Goal: Task Accomplishment & Management: Use online tool/utility

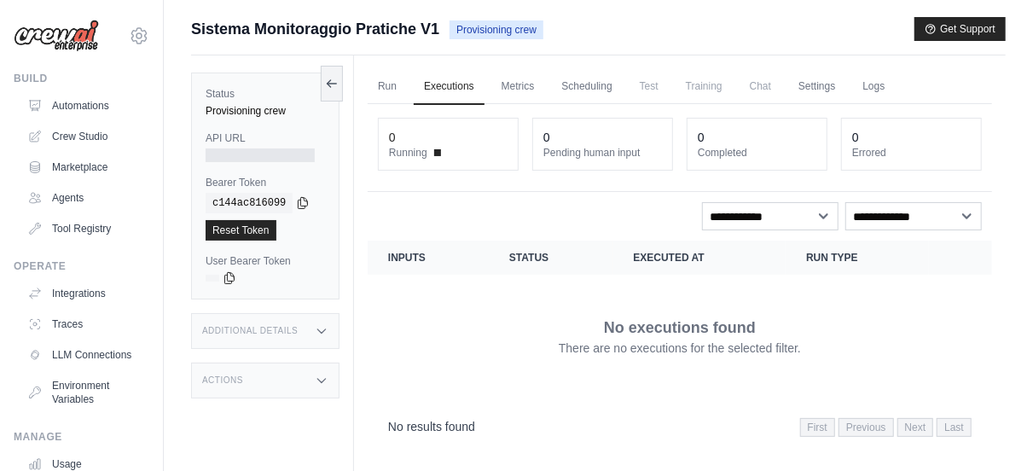
click at [57, 33] on img at bounding box center [56, 36] width 85 height 32
click at [380, 79] on link "Run" at bounding box center [387, 87] width 39 height 36
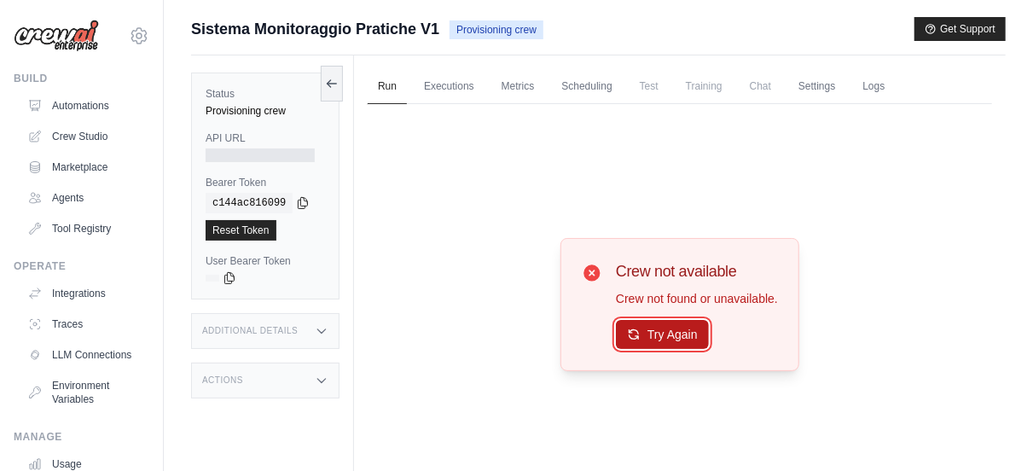
click at [641, 343] on button "Try Again" at bounding box center [662, 334] width 93 height 29
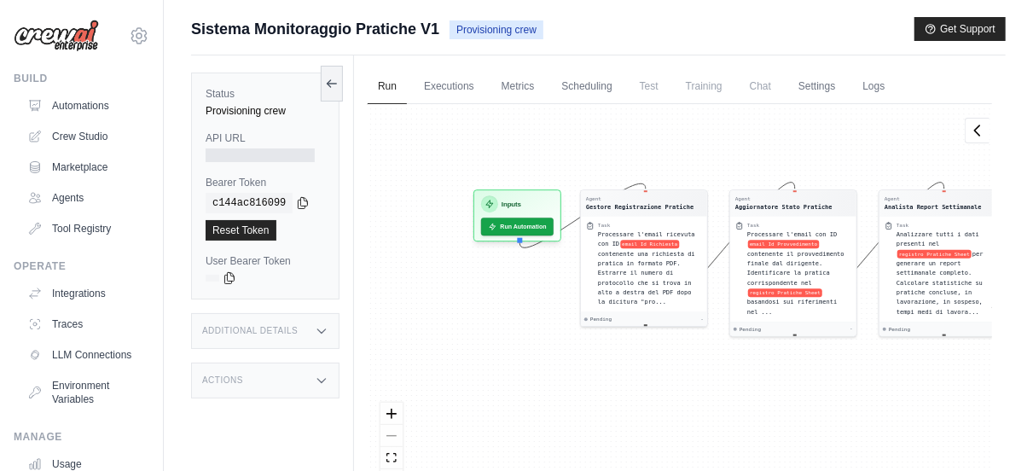
drag, startPoint x: 436, startPoint y: 356, endPoint x: 554, endPoint y: 310, distance: 126.4
click at [554, 310] on div "Agent Gestore Registrazione Pratiche Task Processare l'email ricevuta con ID em…" at bounding box center [680, 304] width 625 height 400
click at [528, 221] on button "Run Automation" at bounding box center [518, 223] width 76 height 19
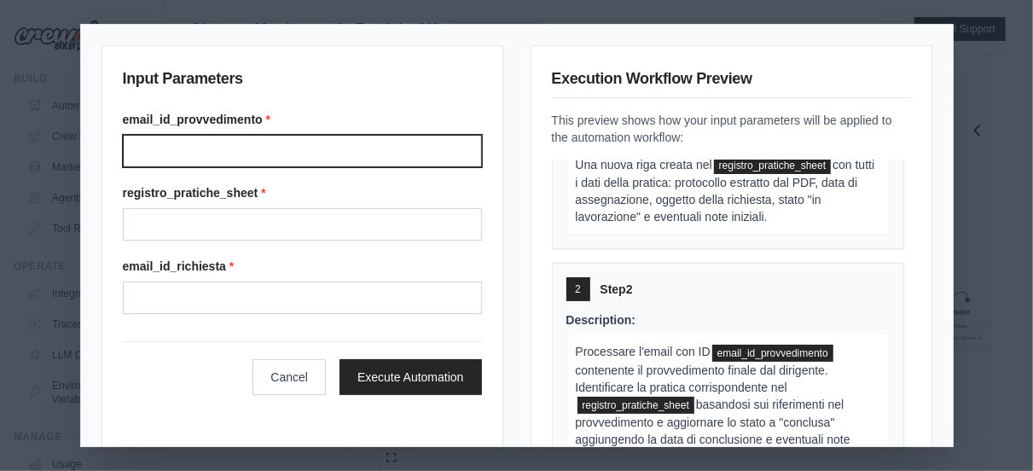
click at [269, 151] on input "email_id_provvedimento *" at bounding box center [302, 151] width 359 height 32
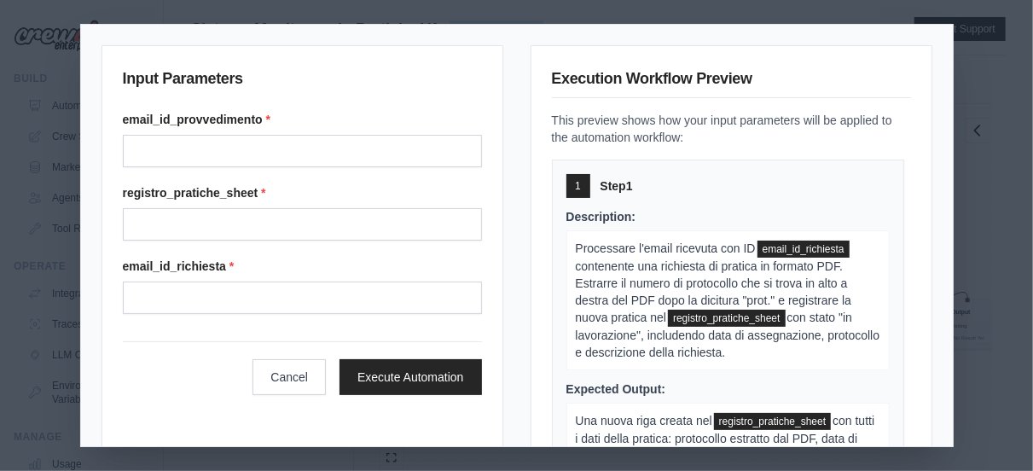
click at [1019, 118] on div "Input Parameters email_id_provvedimento * registro_pratiche_sheet * email_id_ri…" at bounding box center [516, 235] width 1033 height 471
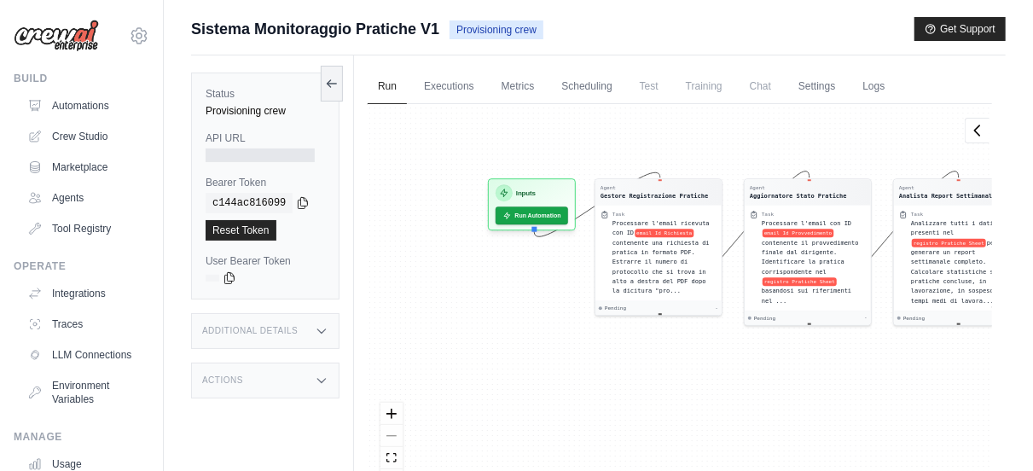
drag, startPoint x: 517, startPoint y: 160, endPoint x: 649, endPoint y: 103, distance: 144.1
click at [649, 104] on div "Agent Gestore Registrazione Pratiche Task Processare l'email ricevuta con ID em…" at bounding box center [680, 304] width 625 height 400
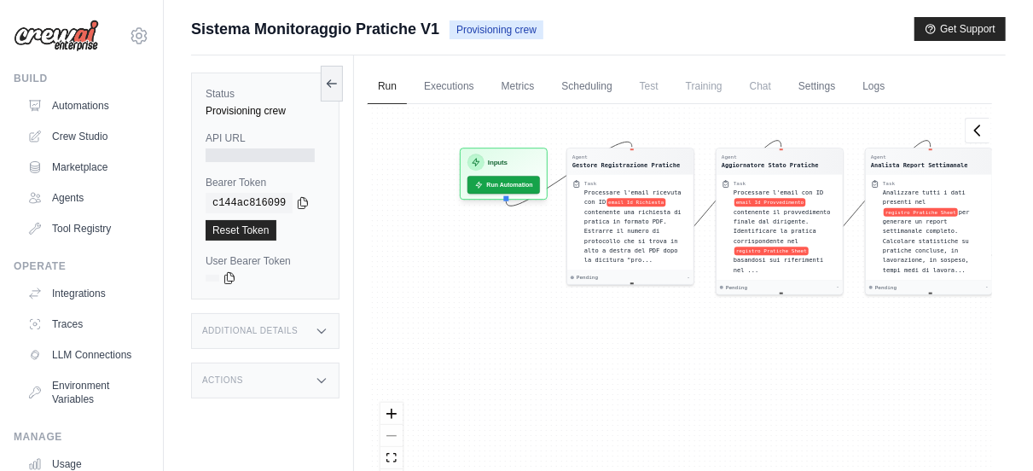
drag, startPoint x: 551, startPoint y: 292, endPoint x: 527, endPoint y: 259, distance: 41.0
click at [527, 259] on div "Agent Gestore Registrazione Pratiche Task Processare l'email ricevuta con ID em…" at bounding box center [680, 304] width 625 height 400
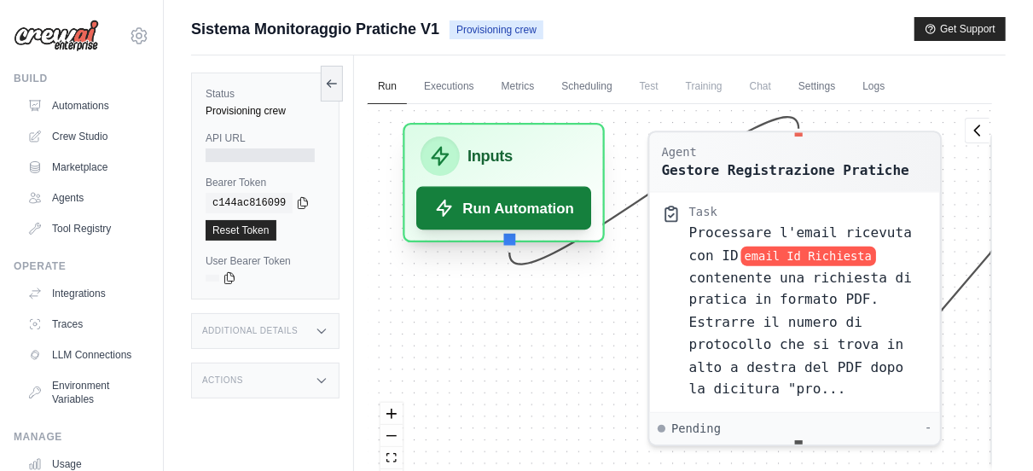
click at [507, 204] on button "Run Automation" at bounding box center [503, 209] width 175 height 44
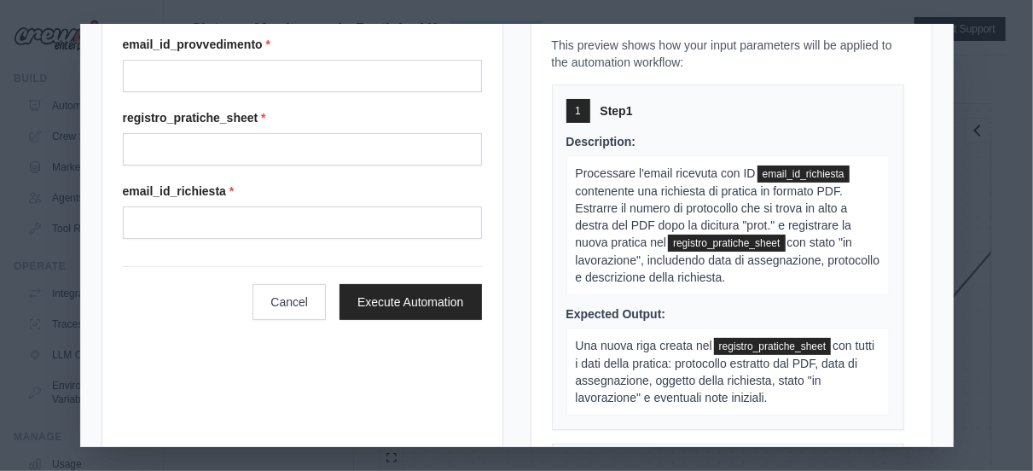
scroll to position [137, 0]
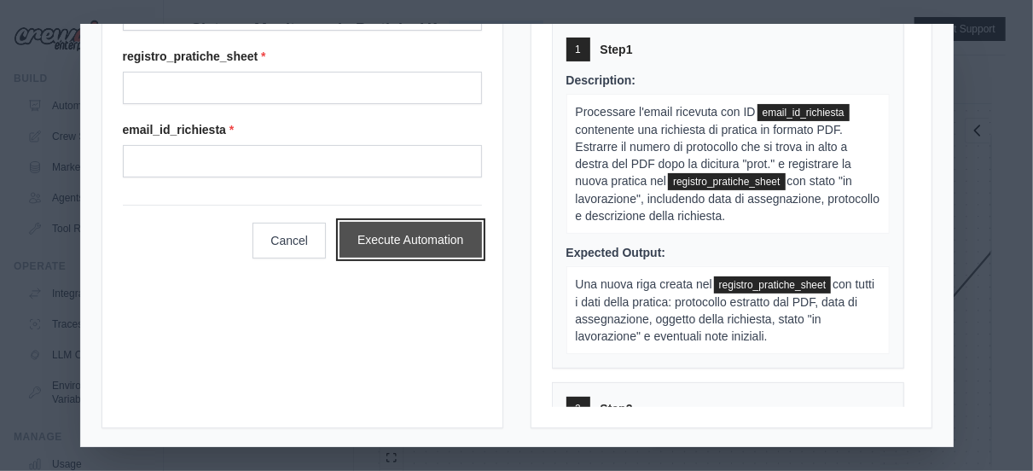
click at [457, 233] on button "Execute Automation" at bounding box center [411, 240] width 142 height 36
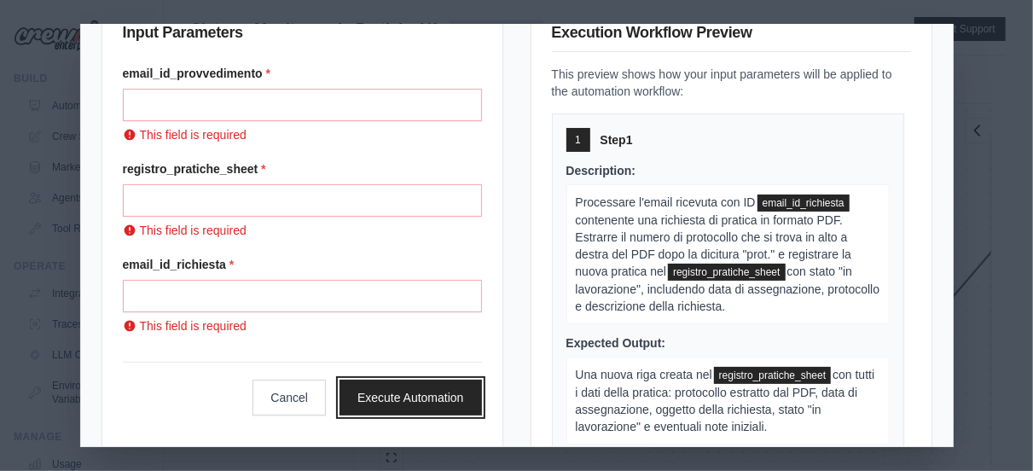
scroll to position [0, 0]
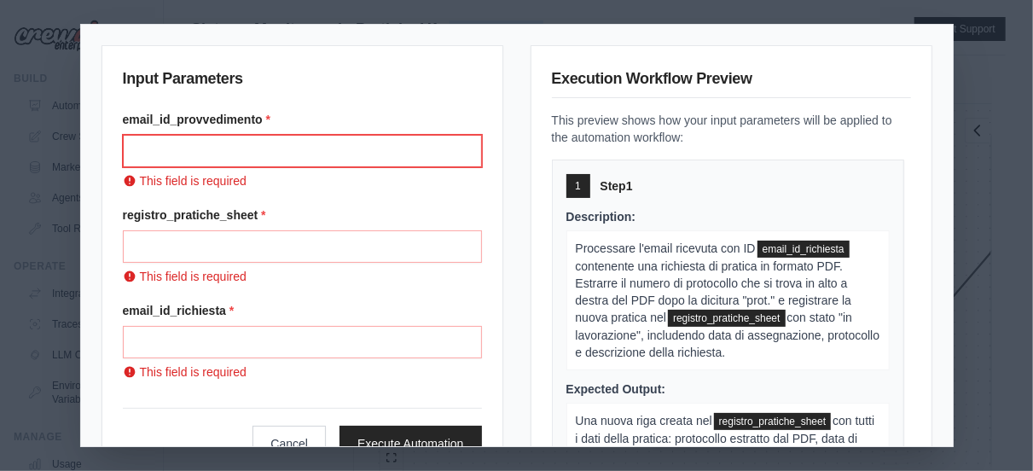
click at [198, 160] on input "email_id_provvedimento *" at bounding box center [302, 151] width 359 height 32
paste input "**********"
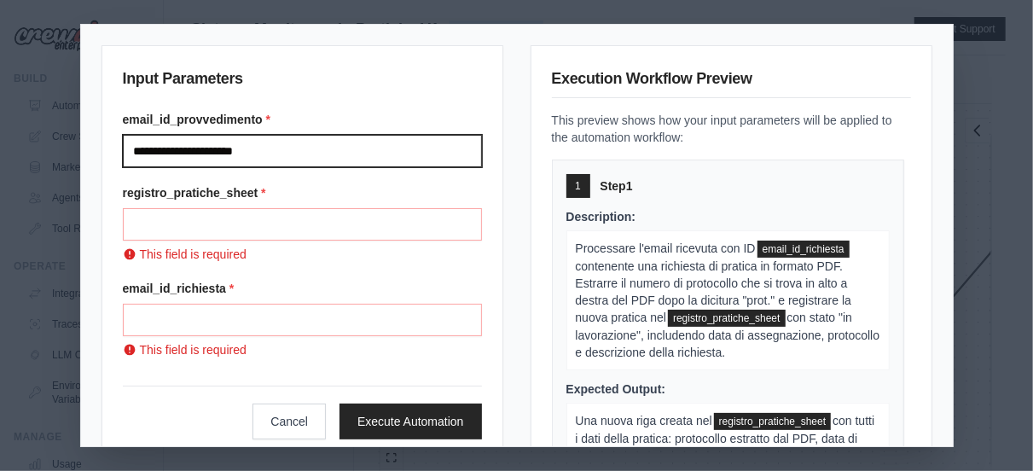
type input "**********"
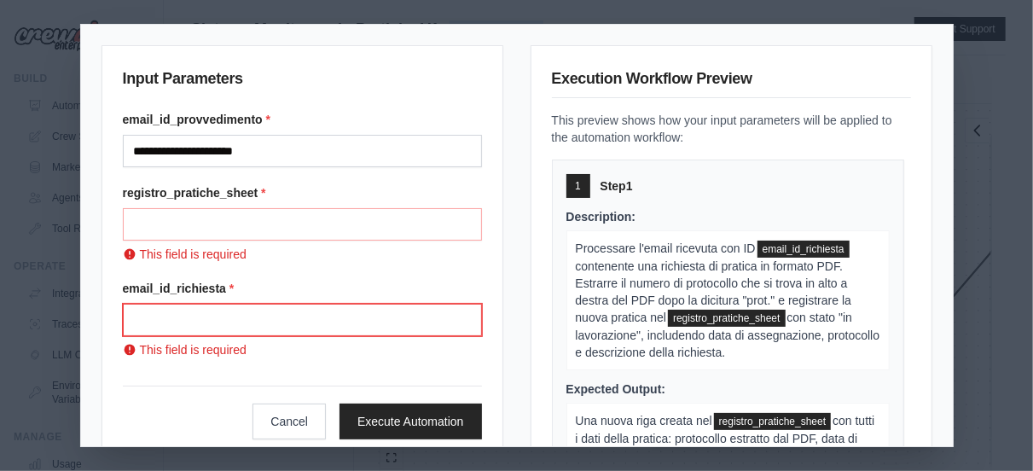
click at [224, 313] on input "email_id_richiesta *" at bounding box center [302, 320] width 359 height 32
paste input "**********"
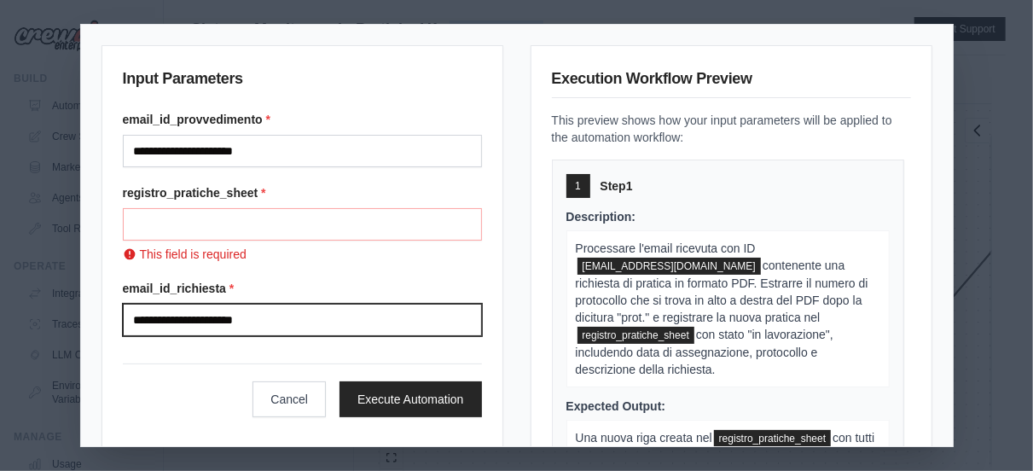
type input "**********"
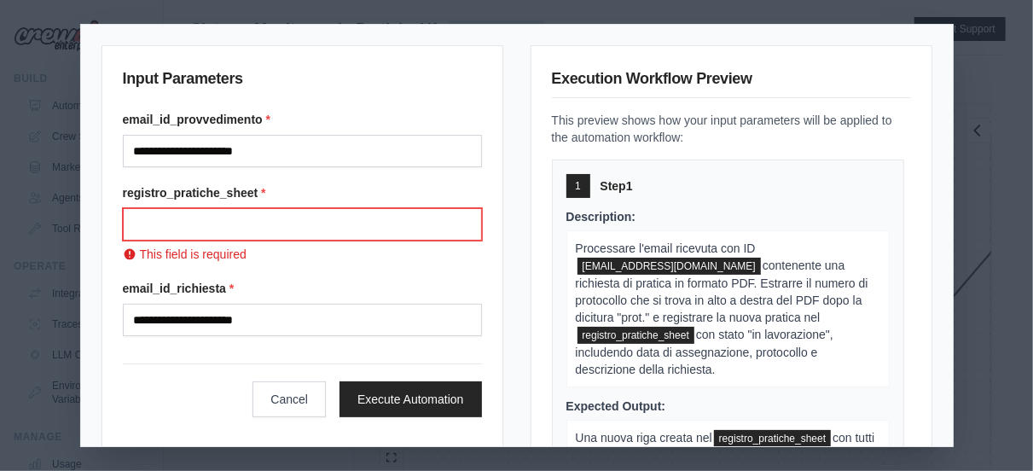
click at [199, 226] on input "registro_pratiche_sheet *" at bounding box center [302, 224] width 359 height 32
paste input "**********"
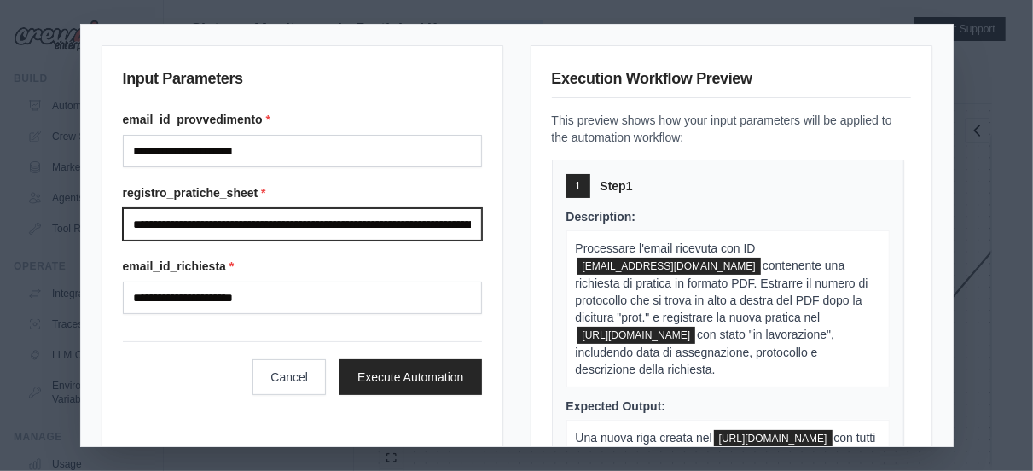
scroll to position [0, 447]
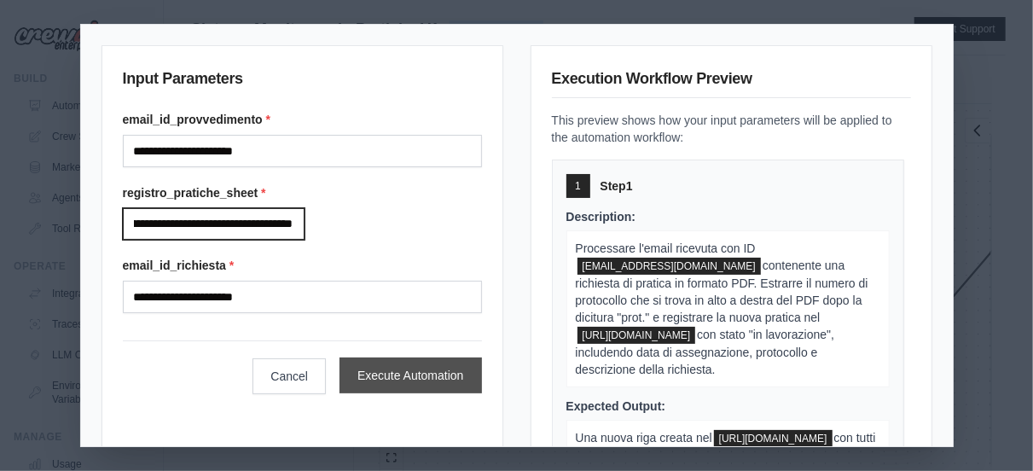
type input "**********"
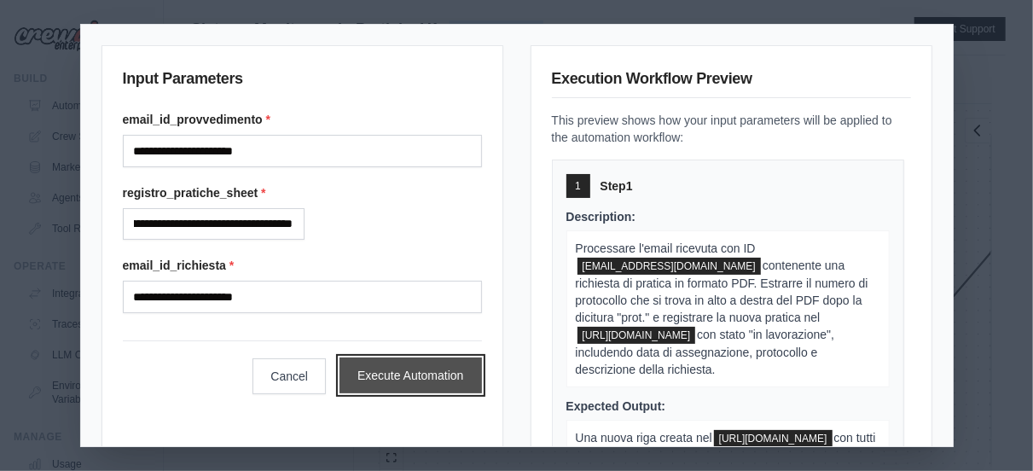
scroll to position [0, 0]
click at [340, 389] on button "Execute Automation" at bounding box center [411, 376] width 142 height 36
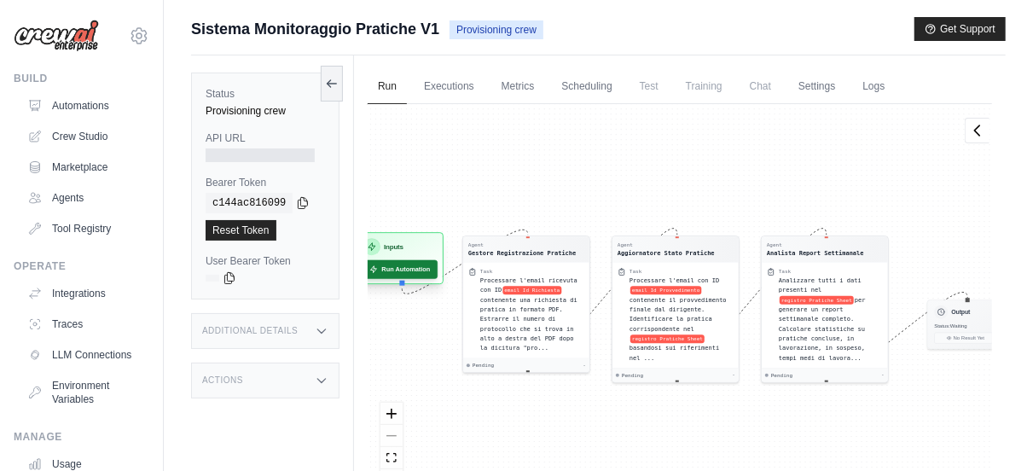
click at [393, 276] on button "Run Automation" at bounding box center [400, 269] width 76 height 19
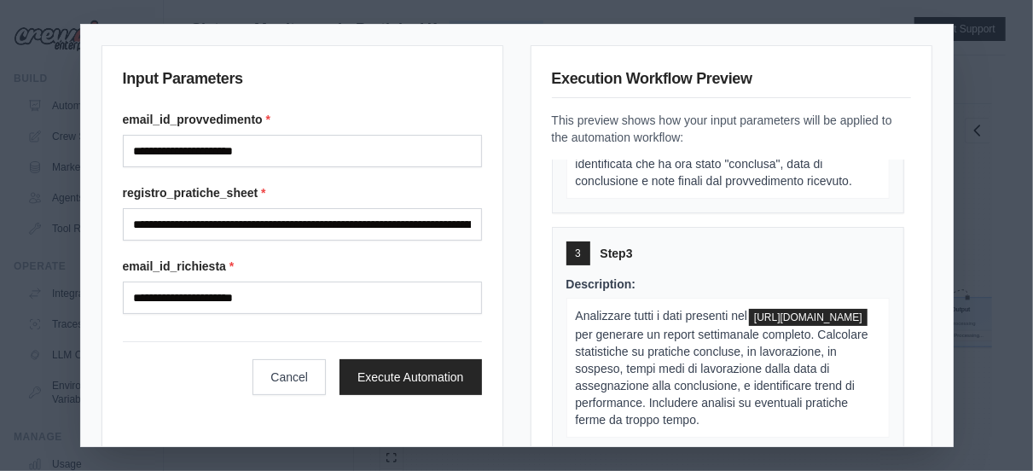
scroll to position [660, 0]
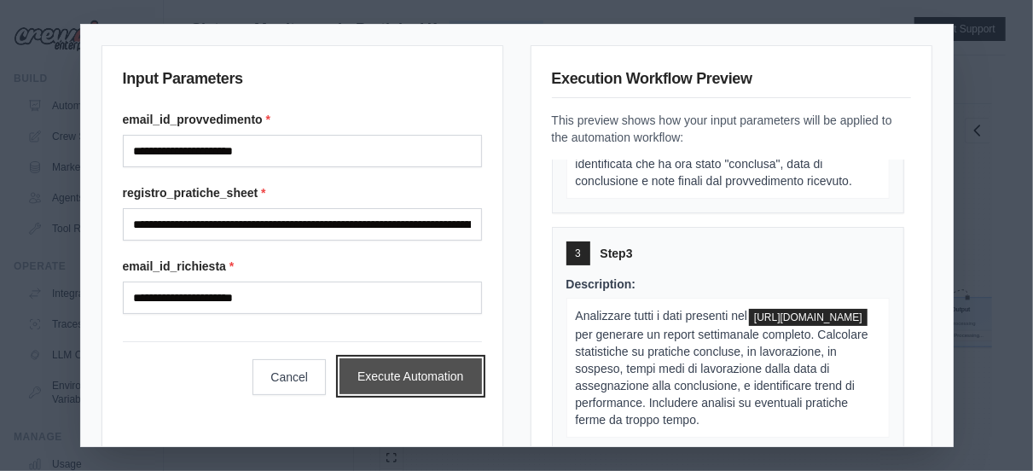
click at [340, 381] on button "Execute Automation" at bounding box center [411, 376] width 142 height 36
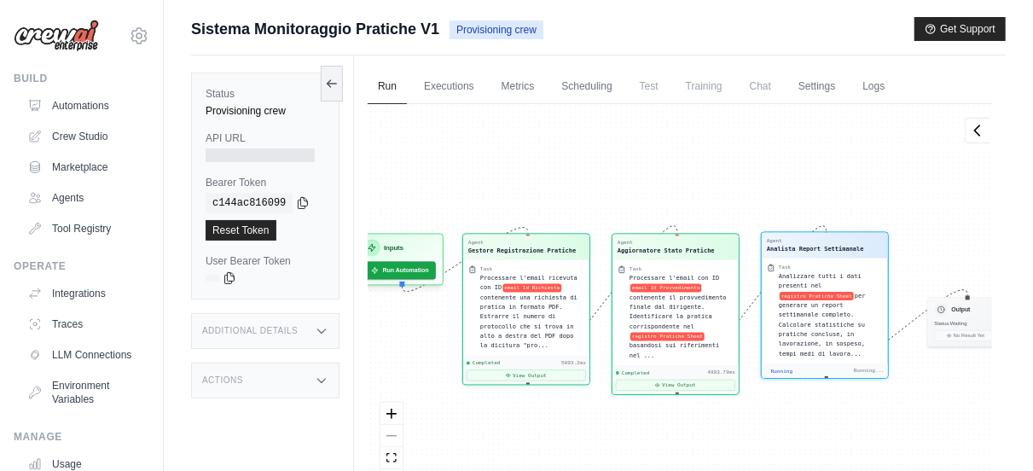
scroll to position [746, 0]
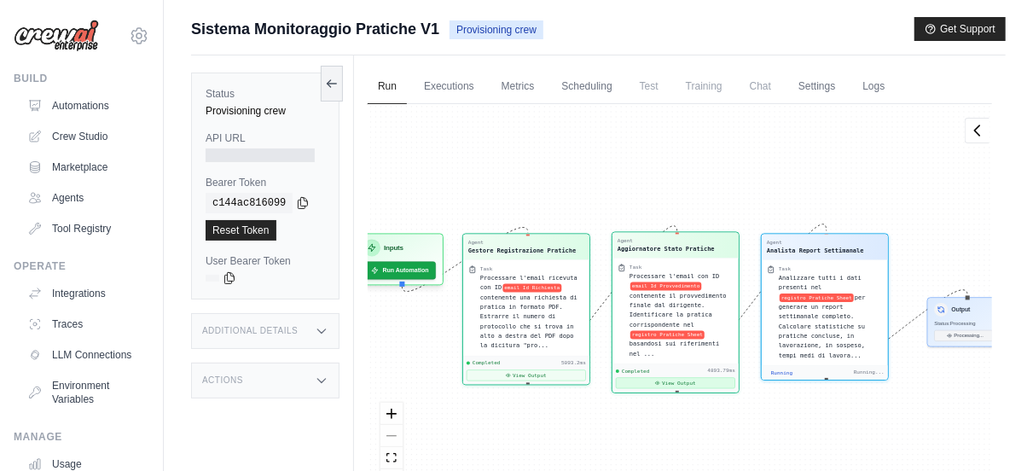
click at [695, 377] on button "View Output" at bounding box center [675, 382] width 119 height 11
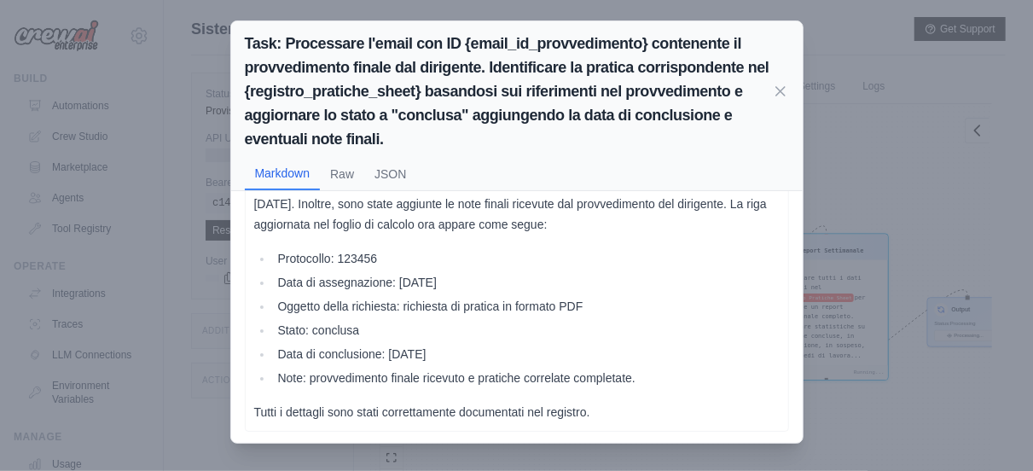
scroll to position [0, 0]
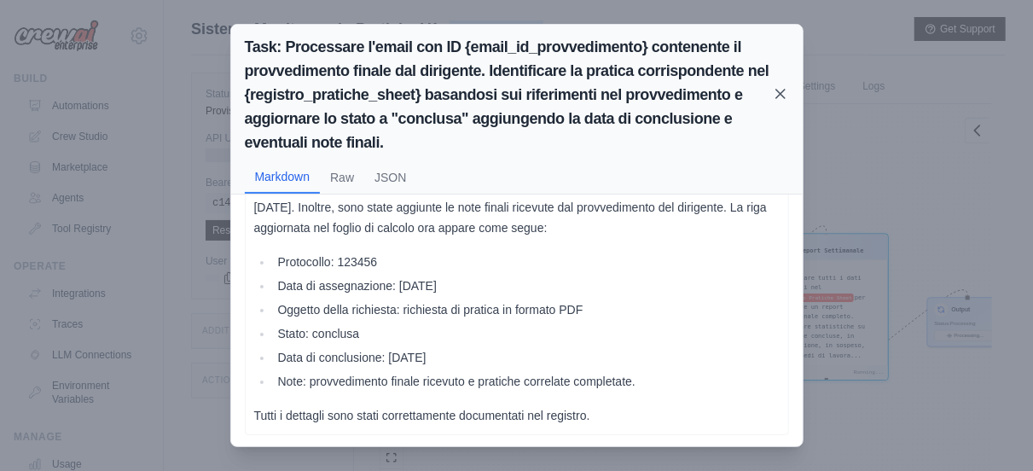
click at [774, 95] on icon at bounding box center [780, 93] width 17 height 17
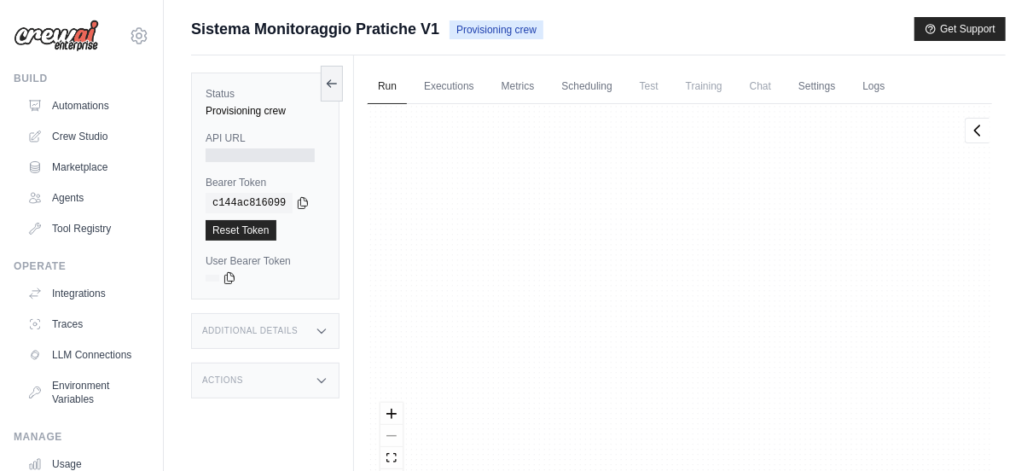
scroll to position [9331, 0]
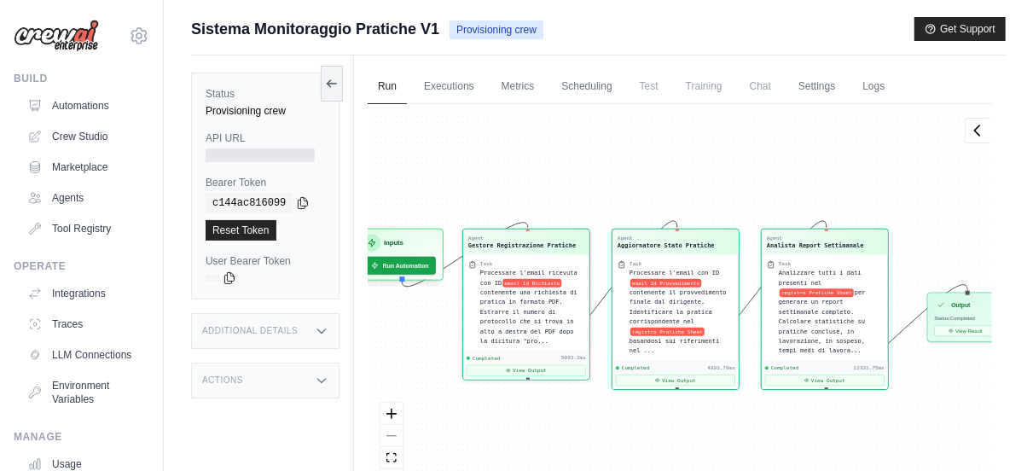
click at [66, 49] on img at bounding box center [56, 36] width 85 height 32
click at [66, 43] on img at bounding box center [56, 36] width 85 height 32
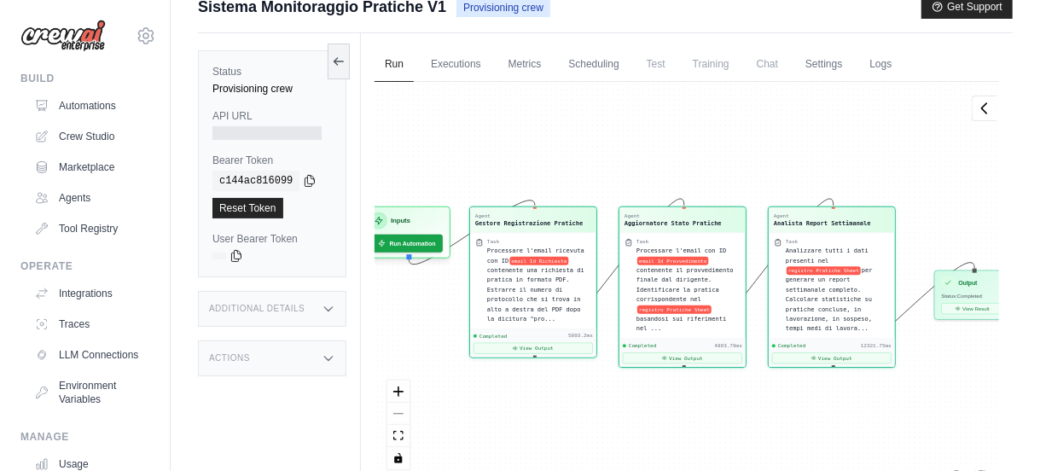
scroll to position [0, 0]
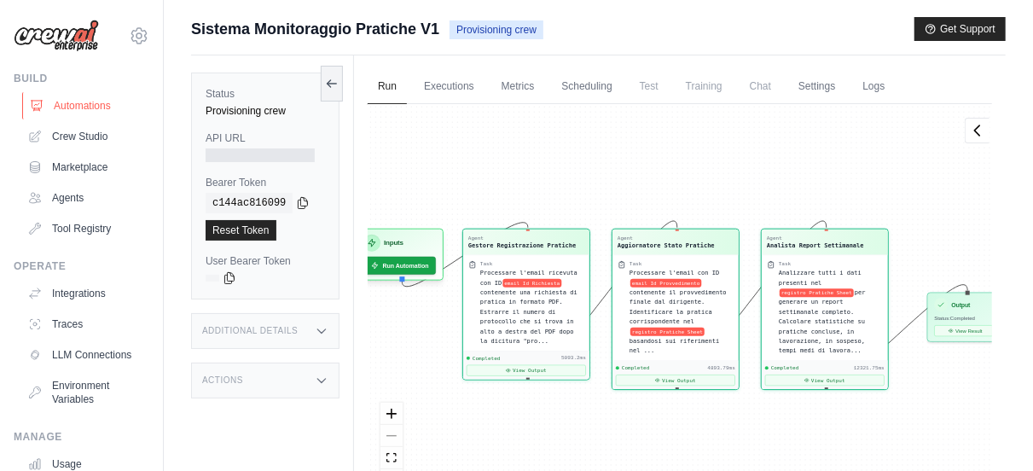
click at [92, 102] on link "Automations" at bounding box center [86, 105] width 129 height 27
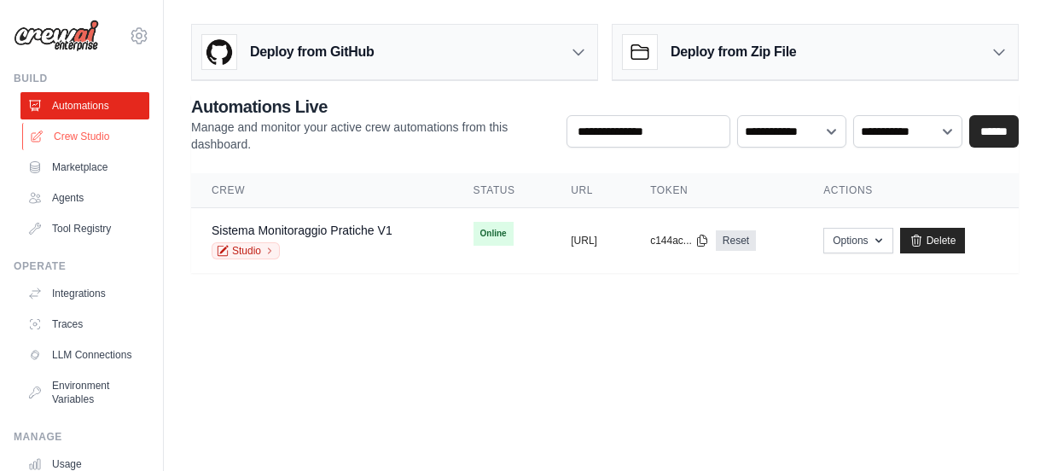
click at [94, 130] on link "Crew Studio" at bounding box center [86, 136] width 129 height 27
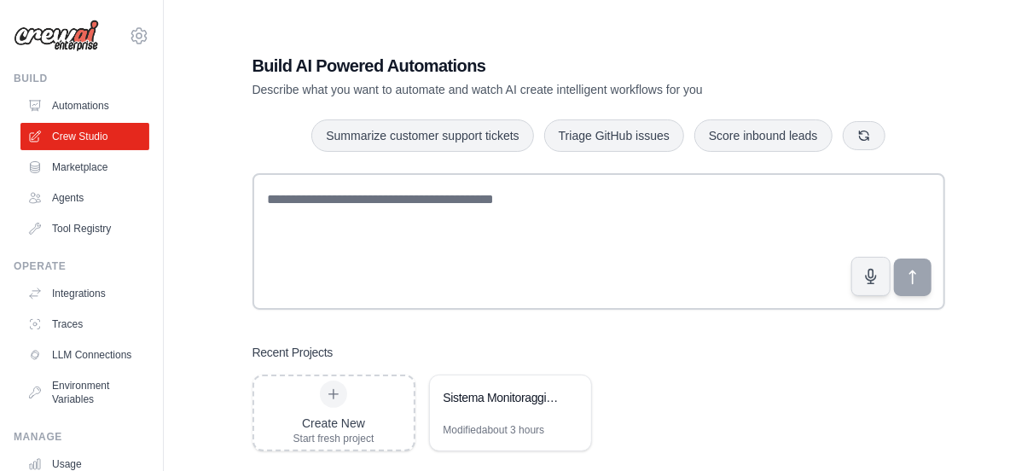
click at [84, 195] on link "Agents" at bounding box center [84, 197] width 129 height 27
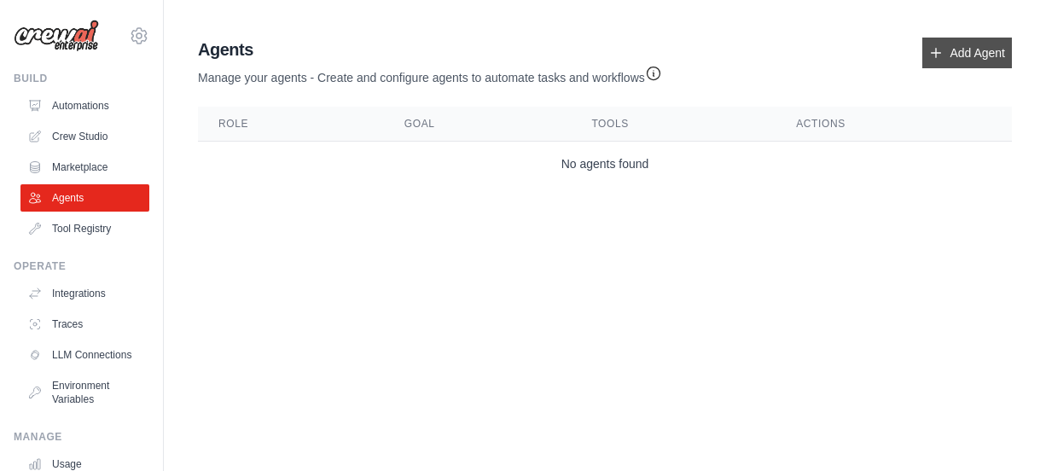
click at [972, 67] on link "Add Agent" at bounding box center [967, 53] width 90 height 31
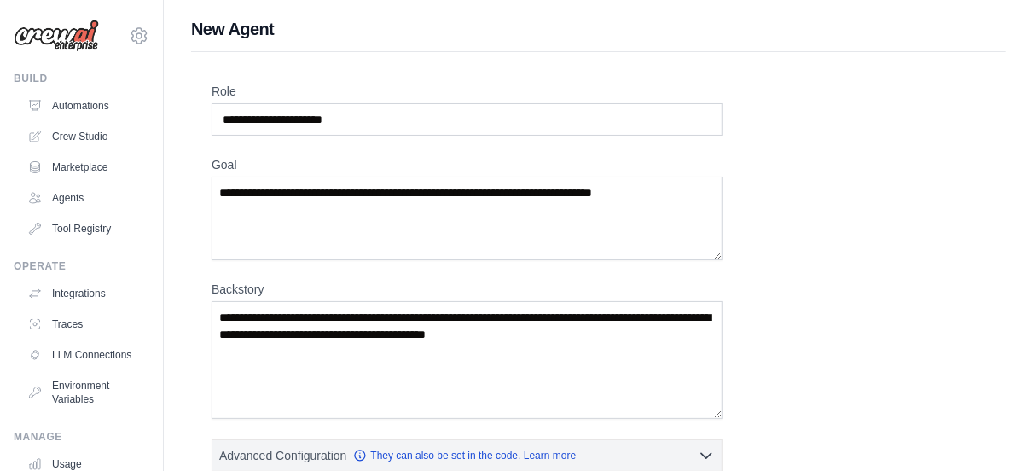
click at [66, 48] on img at bounding box center [56, 36] width 85 height 32
click at [71, 320] on link "Traces" at bounding box center [86, 324] width 129 height 27
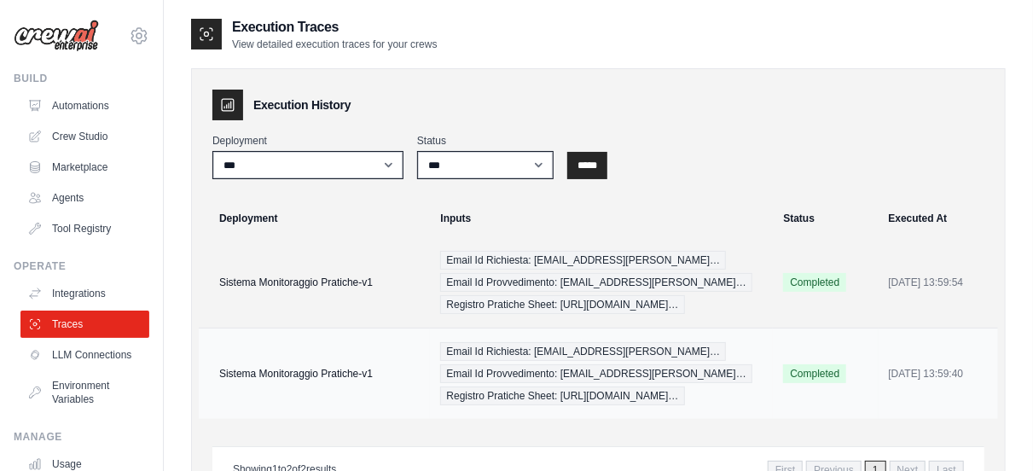
scroll to position [81, 0]
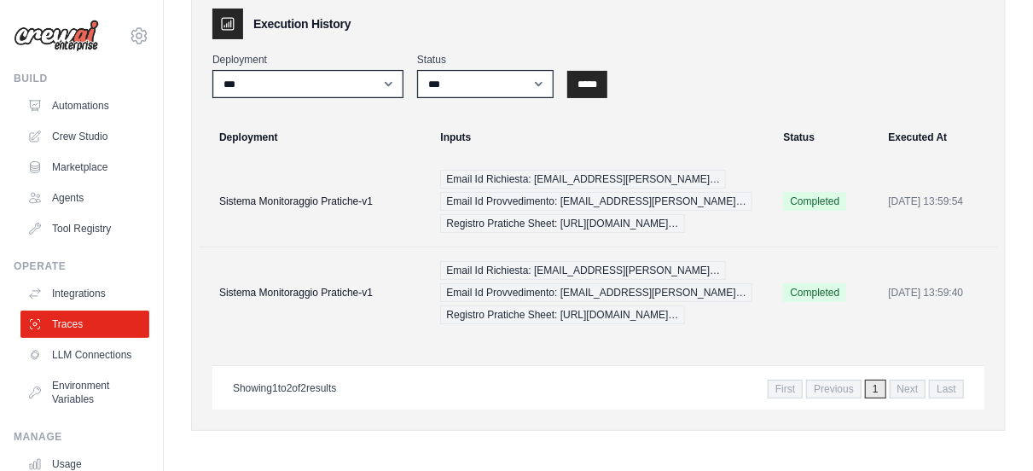
click at [915, 387] on span "Next" at bounding box center [908, 389] width 37 height 19
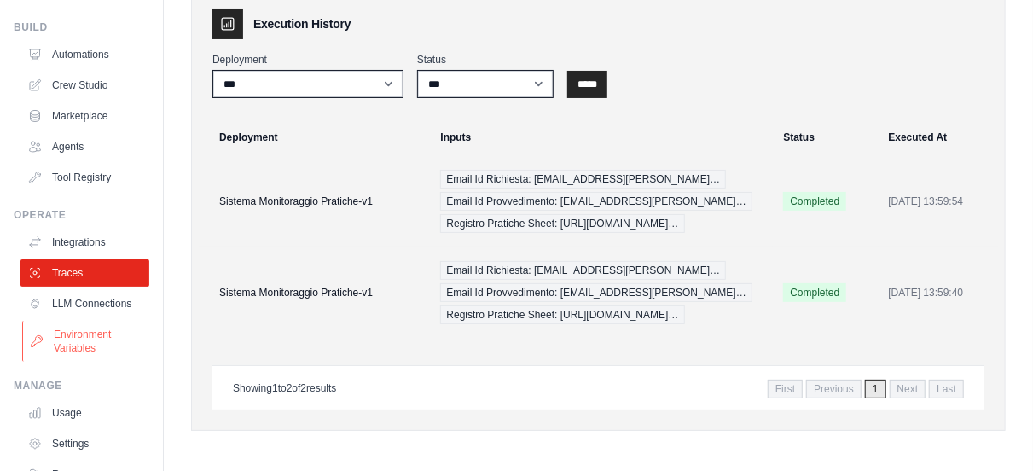
scroll to position [141, 0]
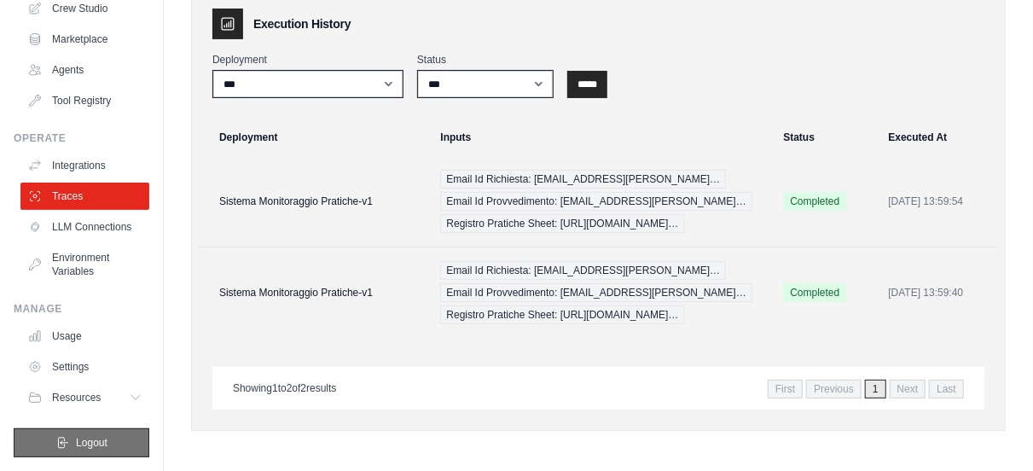
click at [78, 438] on span "Logout" at bounding box center [92, 443] width 32 height 14
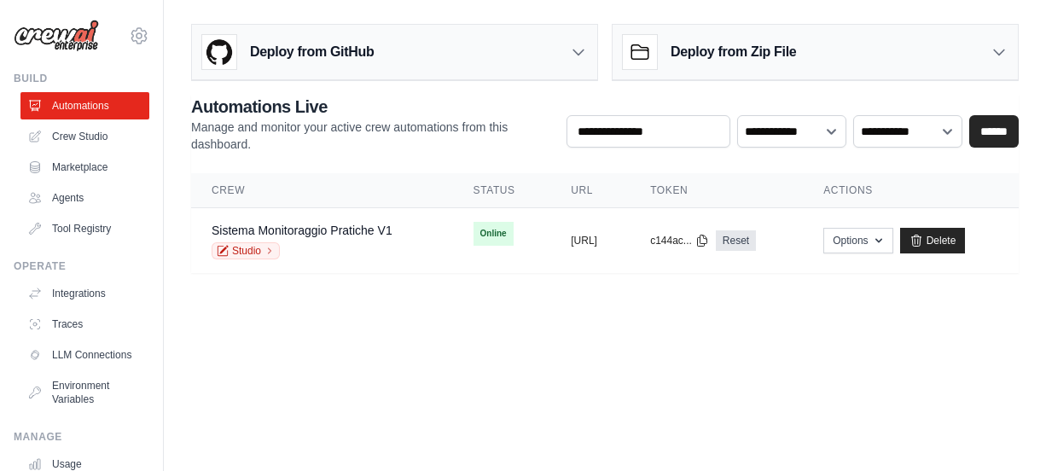
click at [482, 55] on div "Deploy from GitHub" at bounding box center [394, 52] width 405 height 55
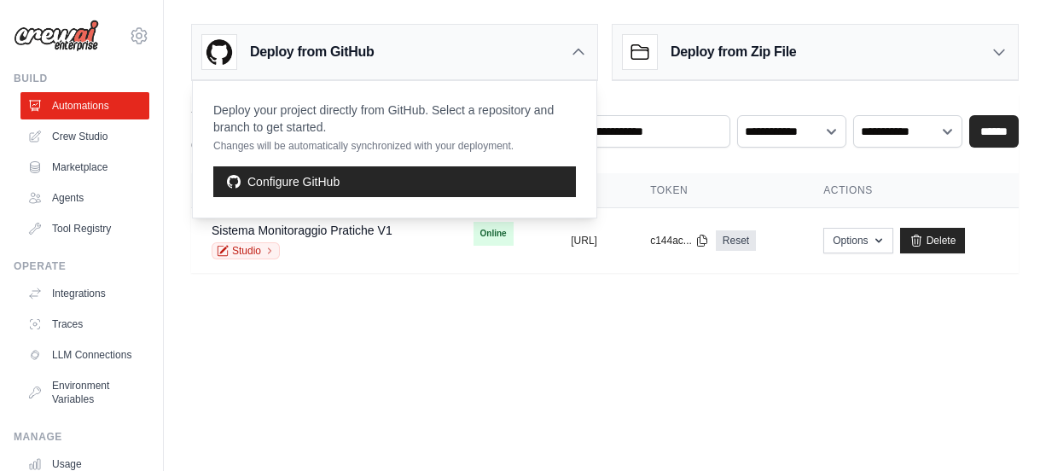
click at [482, 55] on div "Deploy from GitHub" at bounding box center [394, 52] width 405 height 55
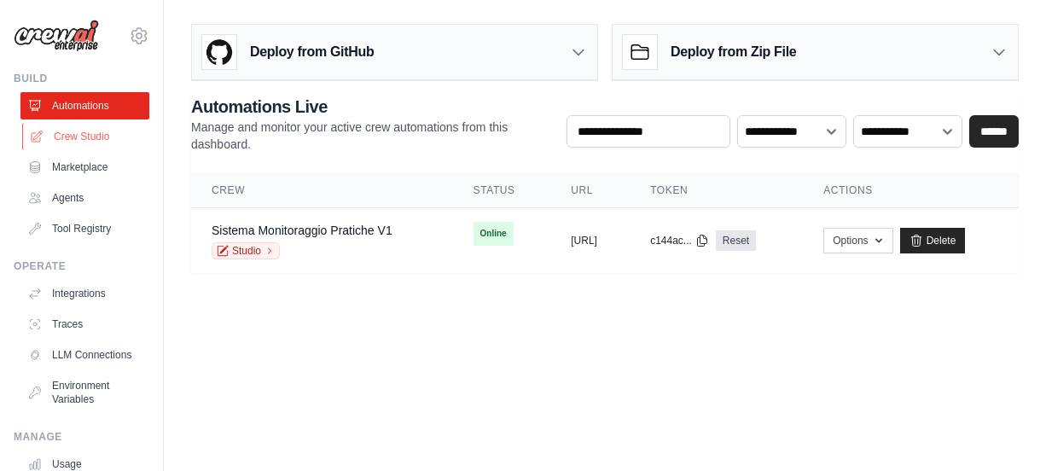
click at [70, 135] on link "Crew Studio" at bounding box center [86, 136] width 129 height 27
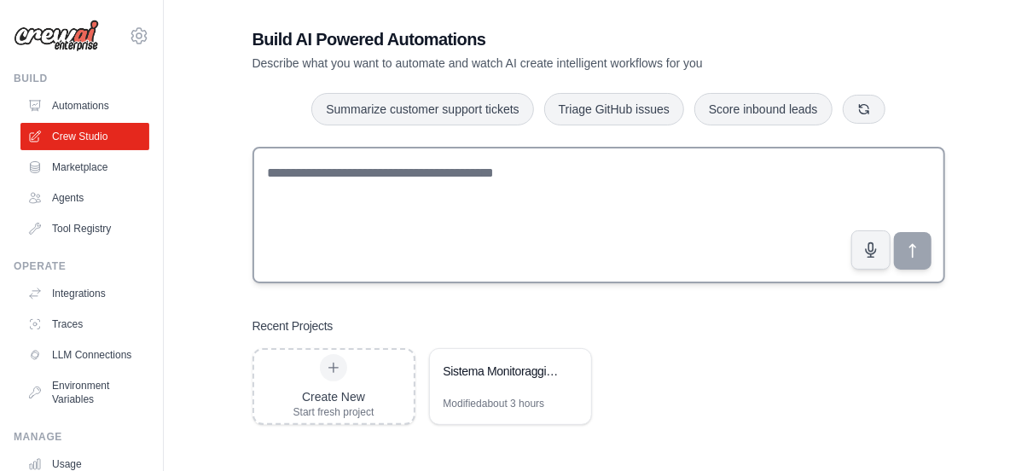
scroll to position [34, 0]
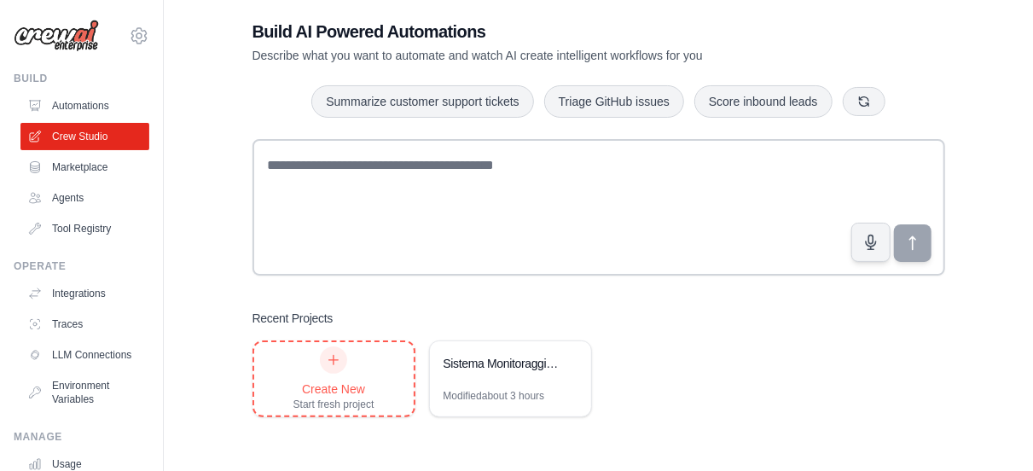
click at [313, 371] on div "Create New Start fresh project" at bounding box center [334, 378] width 81 height 65
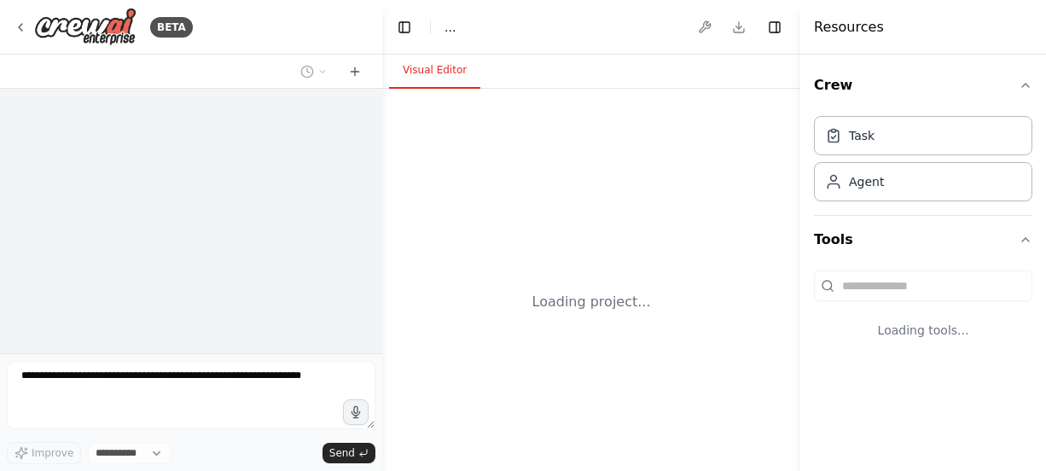
select select "****"
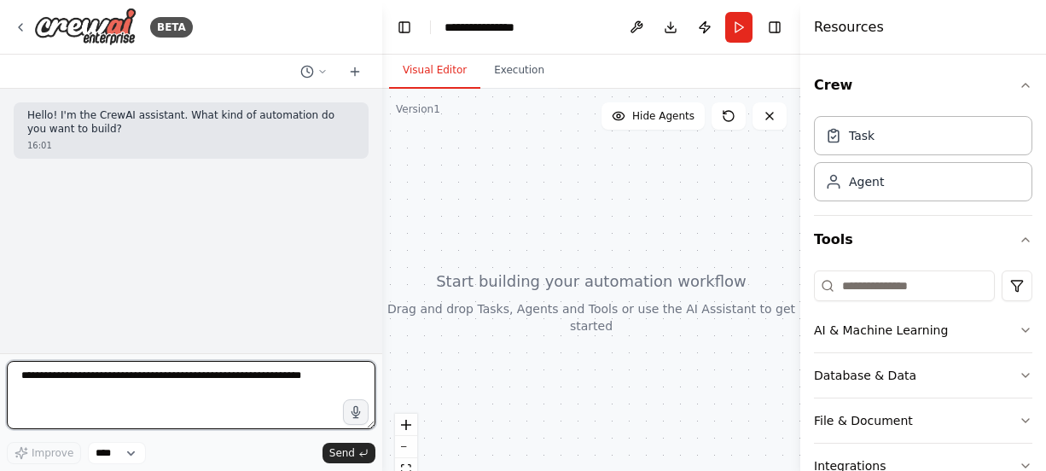
click at [41, 397] on textarea at bounding box center [191, 395] width 369 height 68
type textarea "*"
type textarea "**********"
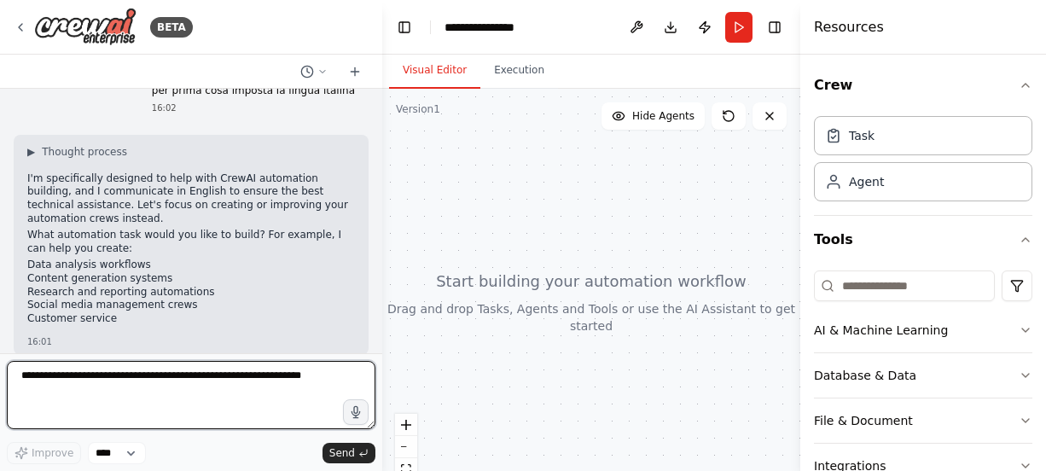
scroll to position [125, 0]
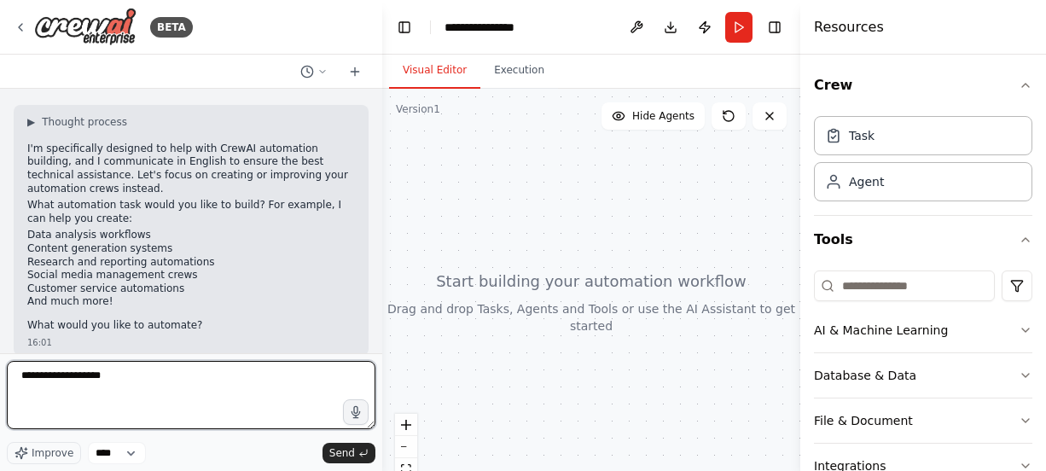
type textarea "**********"
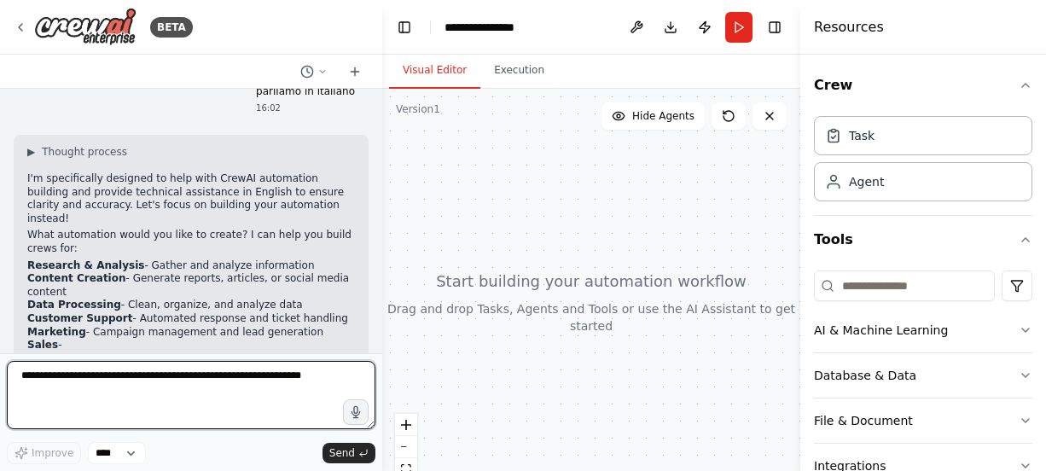
scroll to position [445, 0]
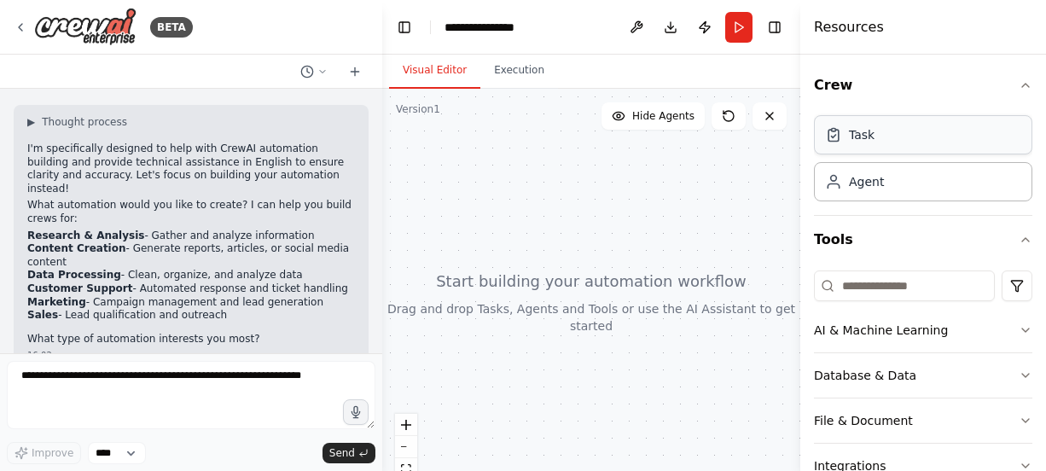
click at [886, 146] on div "Task" at bounding box center [923, 134] width 218 height 39
click at [864, 204] on div "Task Agent" at bounding box center [923, 162] width 218 height 106
click at [864, 187] on div "Agent" at bounding box center [866, 180] width 35 height 17
click at [617, 240] on div at bounding box center [591, 302] width 418 height 427
click at [880, 195] on div "Agent" at bounding box center [923, 180] width 218 height 39
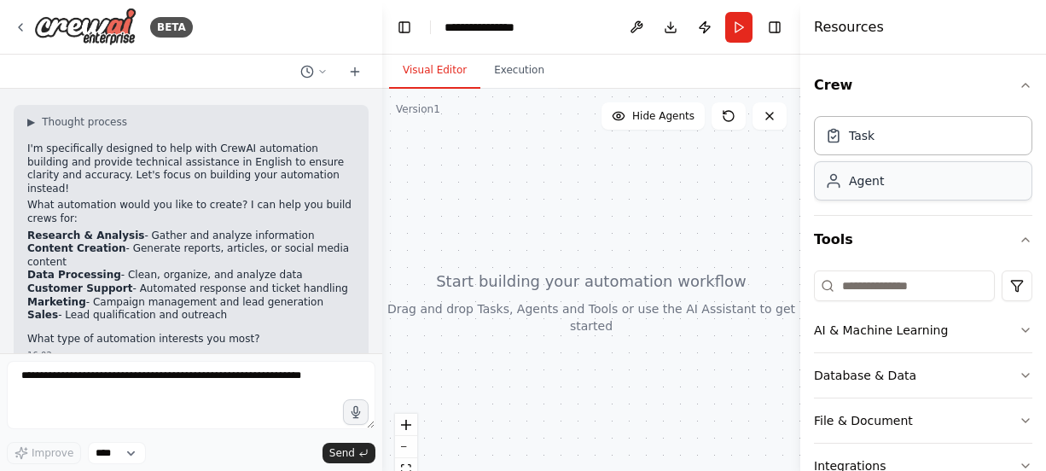
click at [880, 195] on div "Agent" at bounding box center [923, 180] width 218 height 39
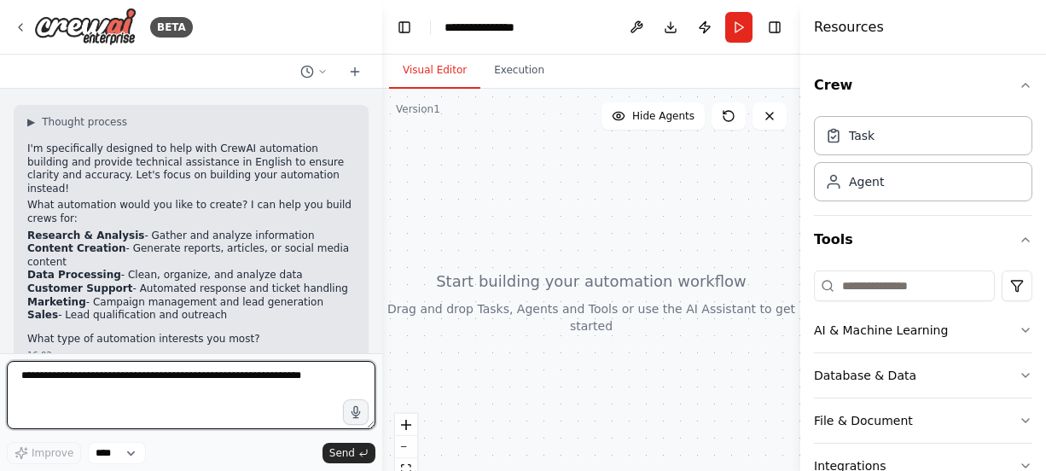
click at [166, 400] on textarea at bounding box center [191, 395] width 369 height 68
type textarea "**********"
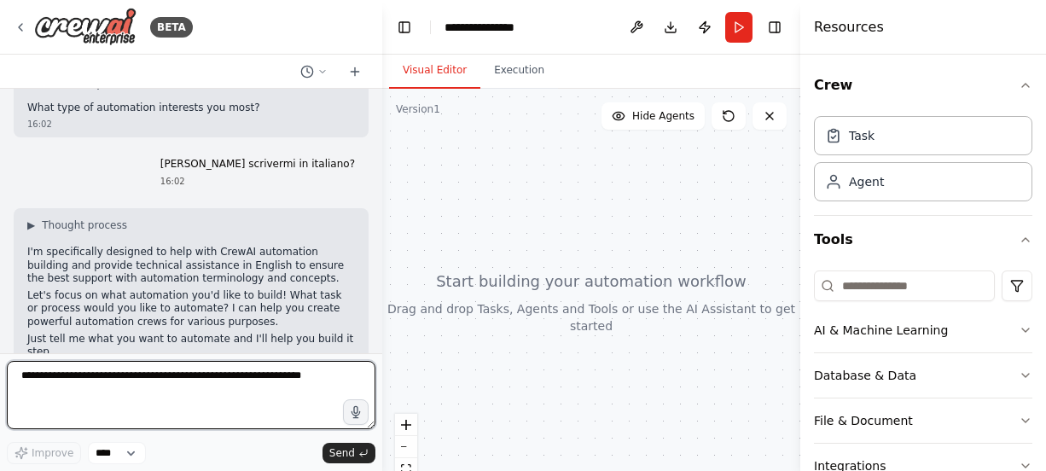
scroll to position [689, 0]
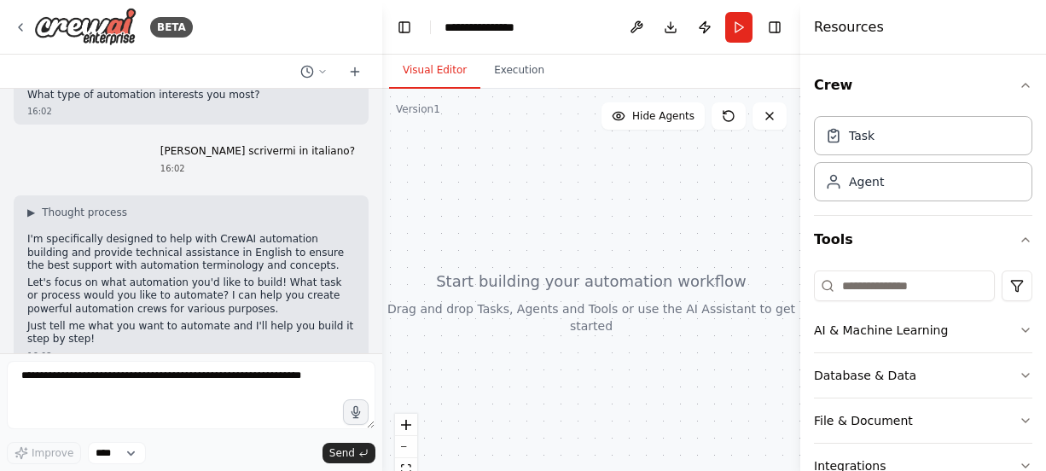
click at [684, 219] on div at bounding box center [591, 302] width 418 height 427
click at [728, 121] on icon at bounding box center [729, 116] width 10 height 10
click at [890, 178] on div "Agent" at bounding box center [923, 180] width 218 height 39
click at [878, 183] on div "Agent" at bounding box center [866, 180] width 35 height 17
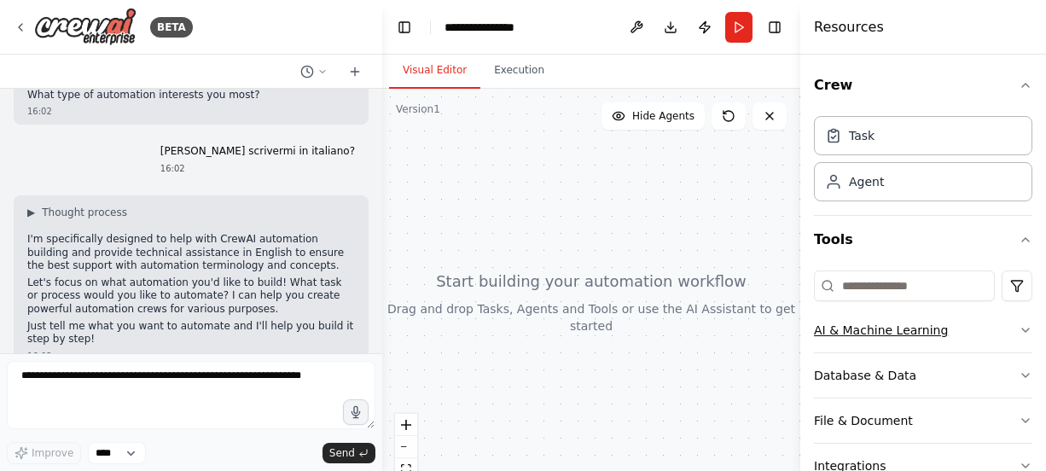
click at [869, 337] on button "AI & Machine Learning" at bounding box center [923, 330] width 218 height 44
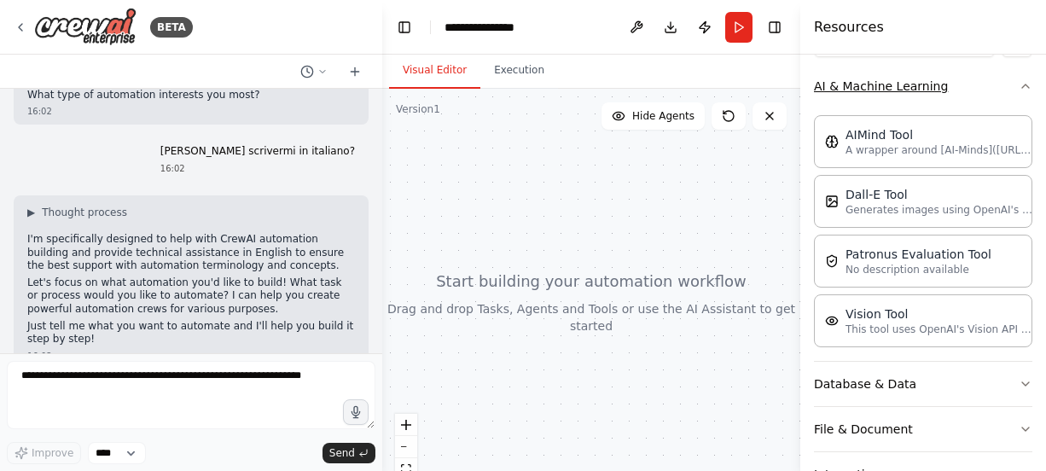
scroll to position [256, 0]
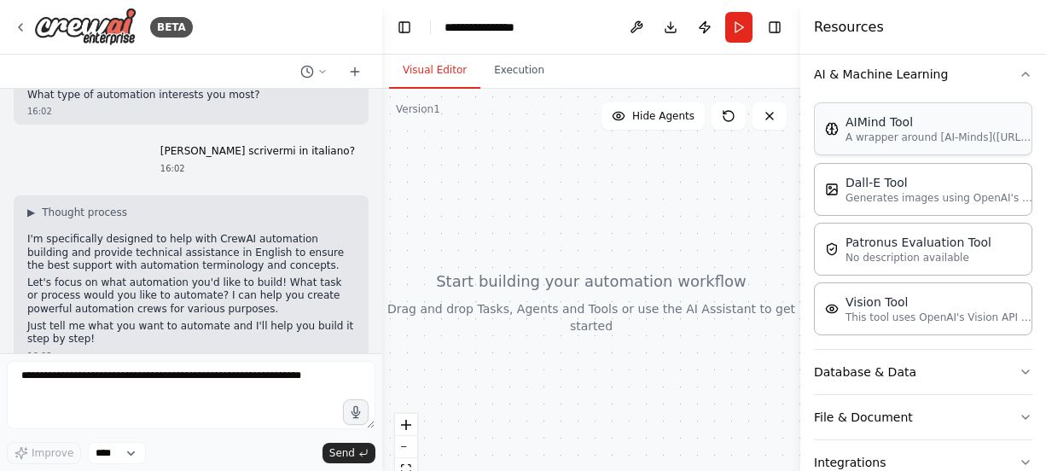
click at [888, 135] on p "A wrapper around [AI-Minds](https://mindsdb.com/minds). Useful for when you nee…" at bounding box center [940, 138] width 188 height 14
click at [520, 267] on div at bounding box center [591, 302] width 418 height 427
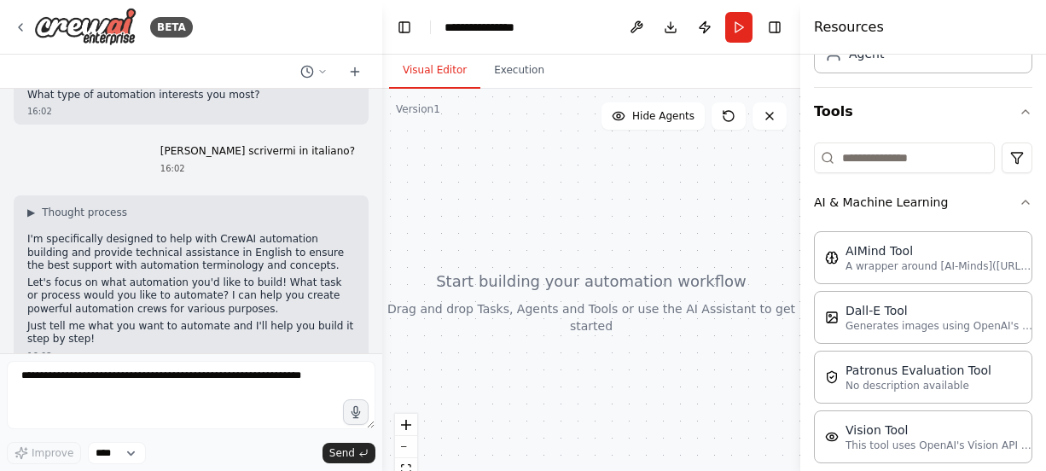
scroll to position [0, 0]
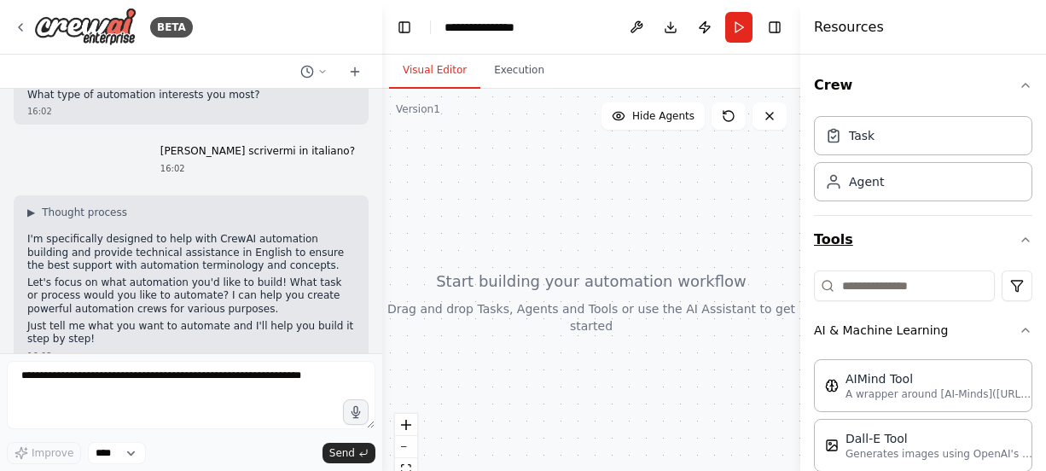
click at [866, 241] on button "Tools" at bounding box center [923, 240] width 218 height 48
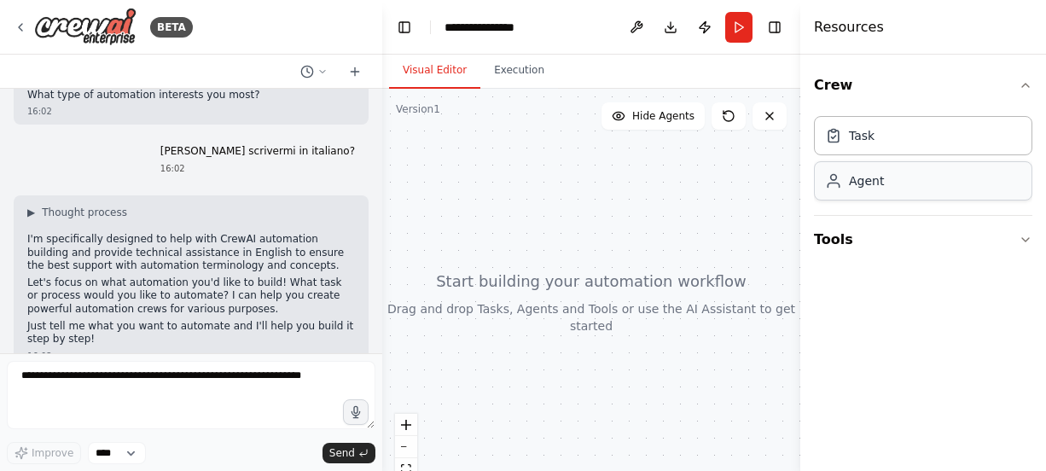
click at [866, 190] on div "Agent" at bounding box center [923, 180] width 218 height 39
click at [866, 137] on div "Task" at bounding box center [862, 134] width 26 height 17
click at [469, 30] on div "**********" at bounding box center [487, 27] width 85 height 17
click at [635, 28] on button at bounding box center [636, 27] width 27 height 31
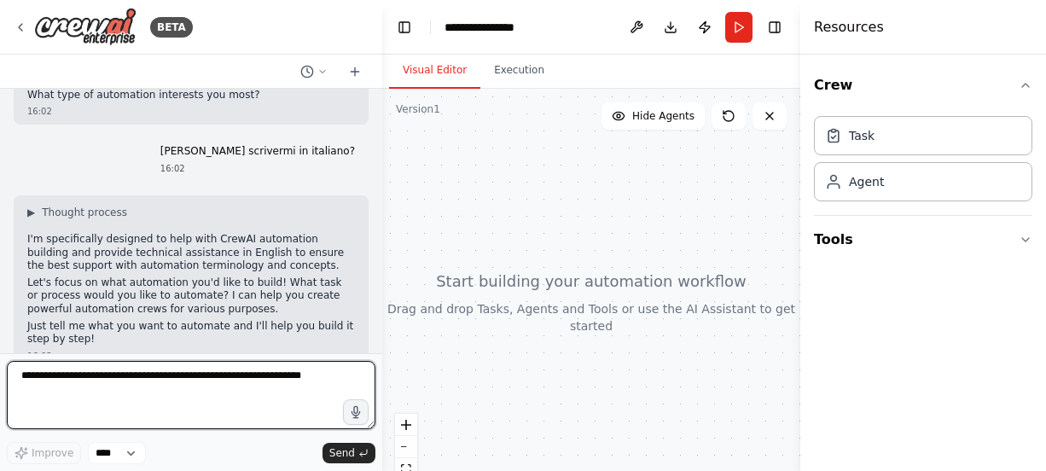
click at [175, 383] on textarea at bounding box center [191, 395] width 369 height 68
type textarea "**********"
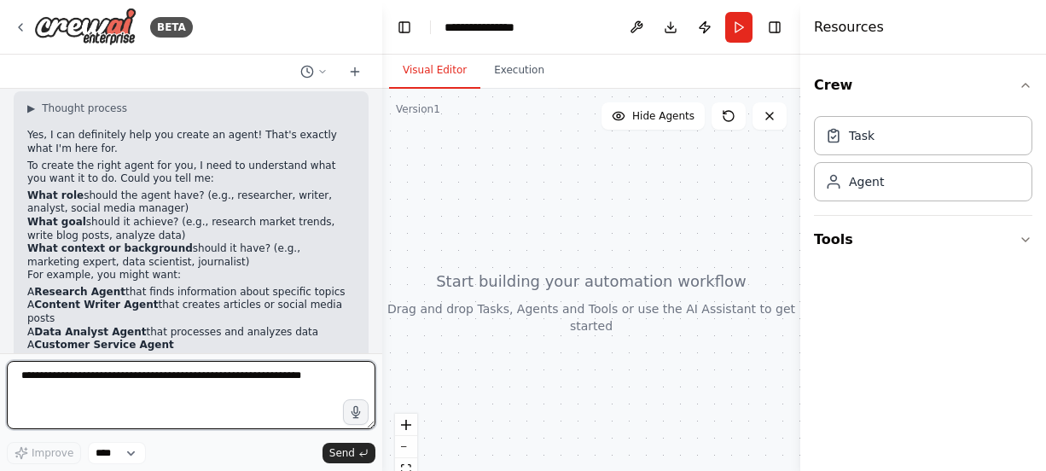
scroll to position [1055, 0]
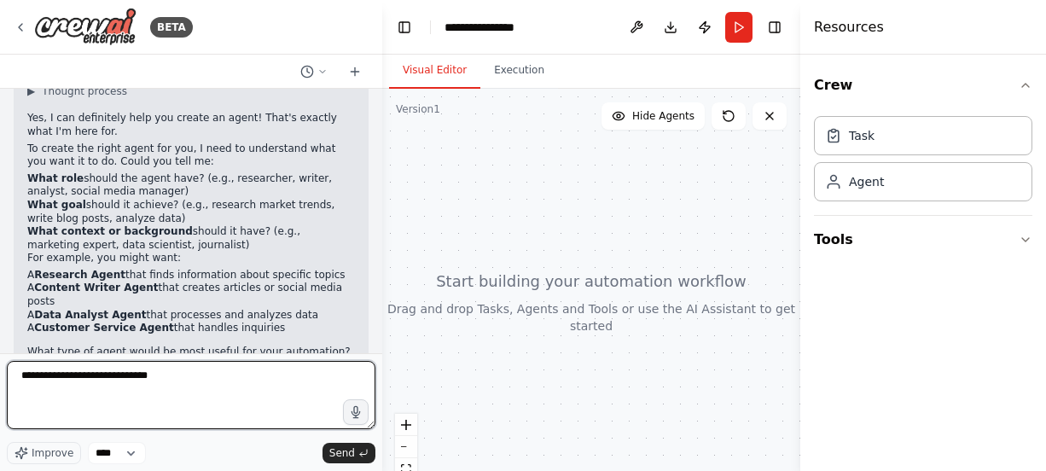
type textarea "**********"
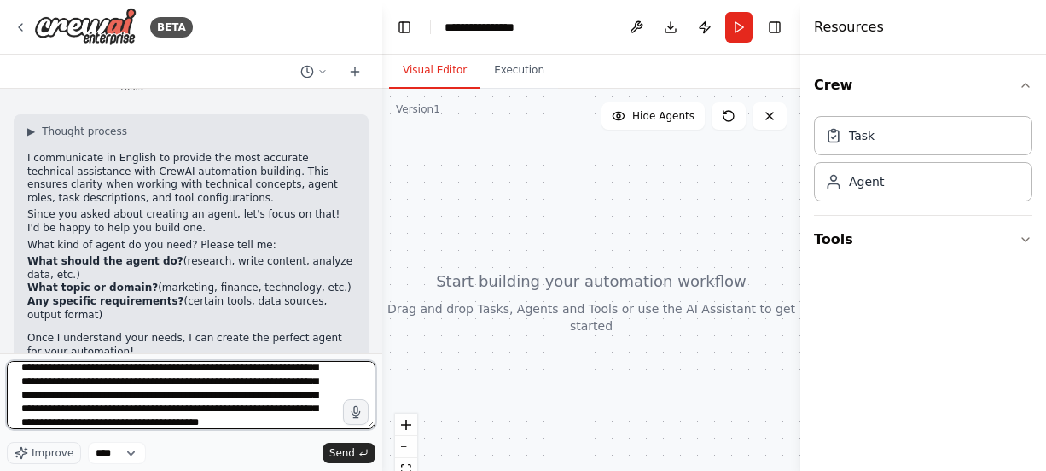
scroll to position [49, 0]
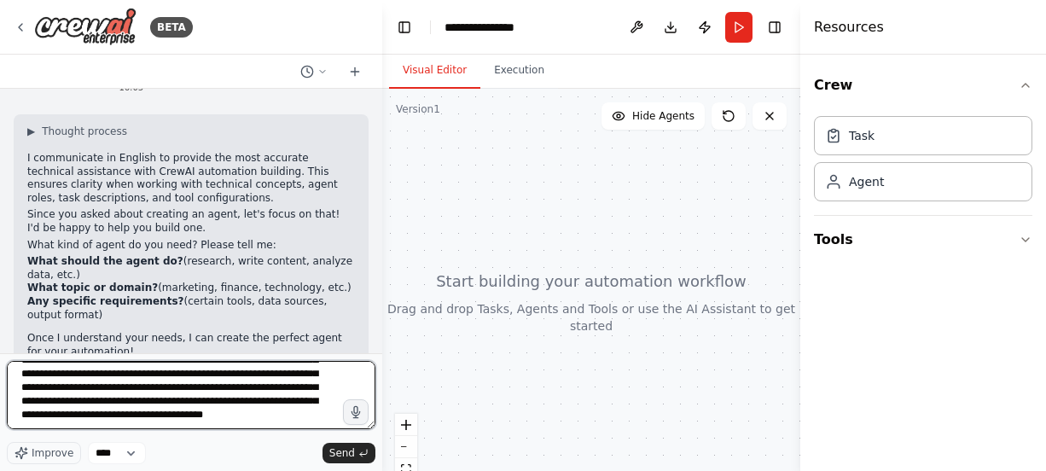
type textarea "**********"
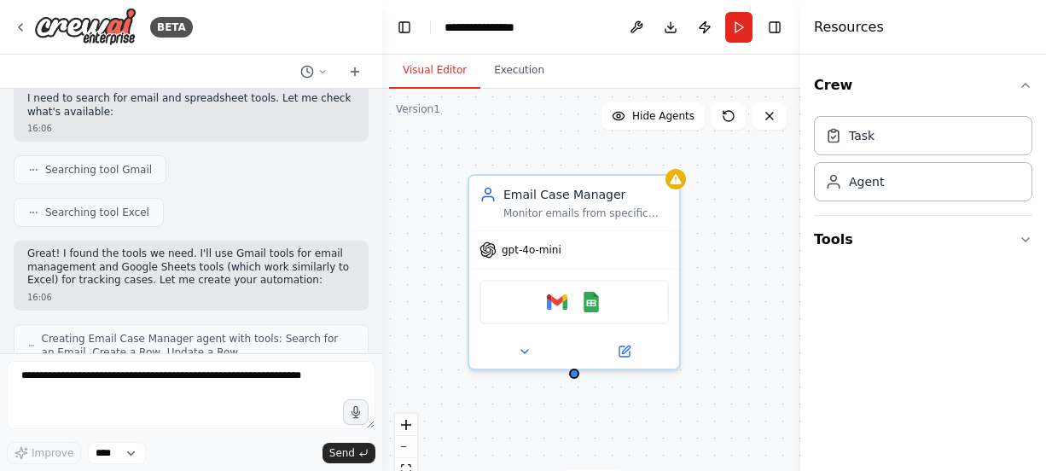
scroll to position [2208, 0]
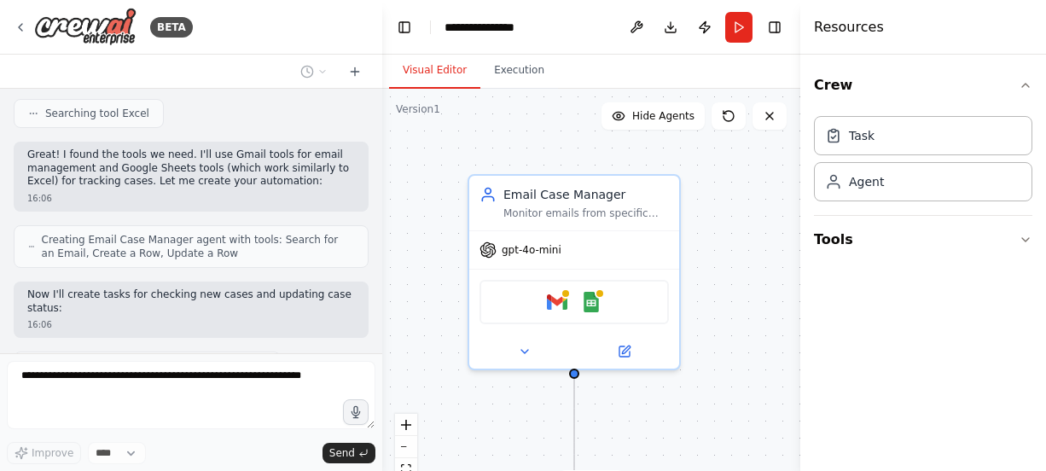
drag, startPoint x: 711, startPoint y: 336, endPoint x: 719, endPoint y: 335, distance: 8.6
click at [719, 335] on div ".deletable-edge-delete-btn { width: 20px; height: 20px; border: 0px solid #ffff…" at bounding box center [591, 302] width 418 height 427
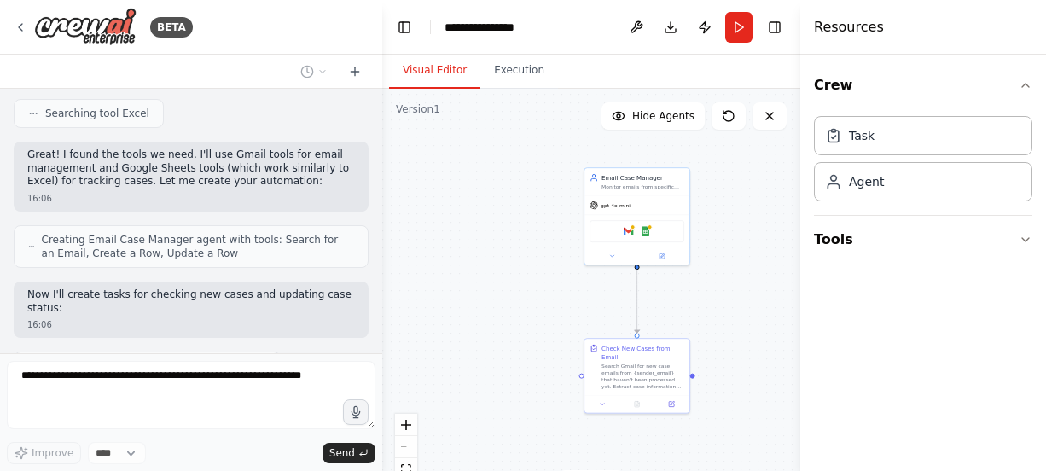
scroll to position [2251, 0]
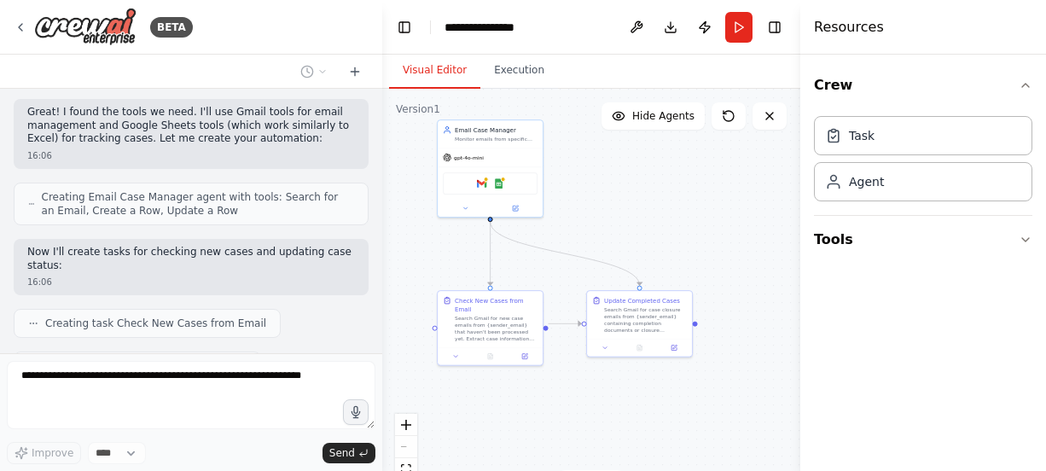
drag, startPoint x: 712, startPoint y: 407, endPoint x: 552, endPoint y: 281, distance: 204.2
click at [552, 281] on div ".deletable-edge-delete-btn { width: 20px; height: 20px; border: 0px solid #ffff…" at bounding box center [591, 302] width 418 height 427
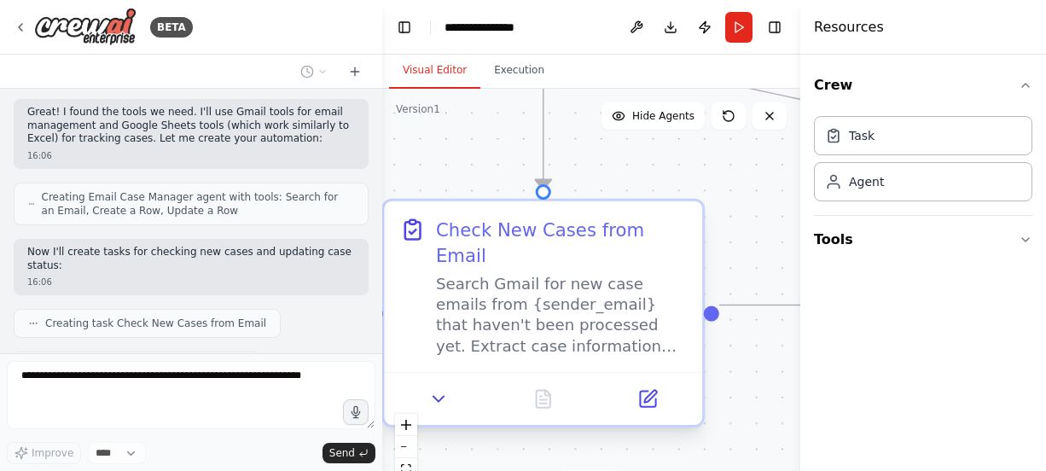
scroll to position [2350, 0]
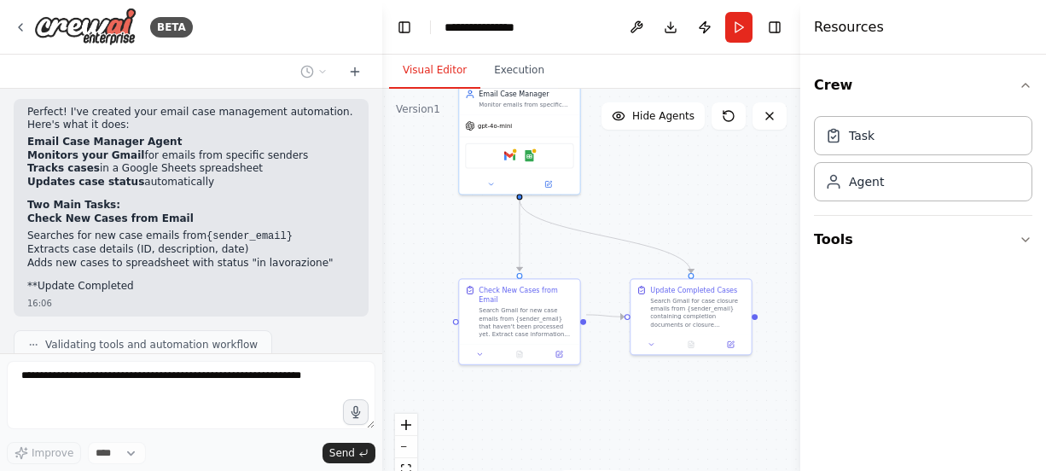
drag, startPoint x: 682, startPoint y: 366, endPoint x: 614, endPoint y: 420, distance: 86.9
click at [614, 420] on div ".deletable-edge-delete-btn { width: 20px; height: 20px; border: 0px solid #ffff…" at bounding box center [591, 302] width 418 height 427
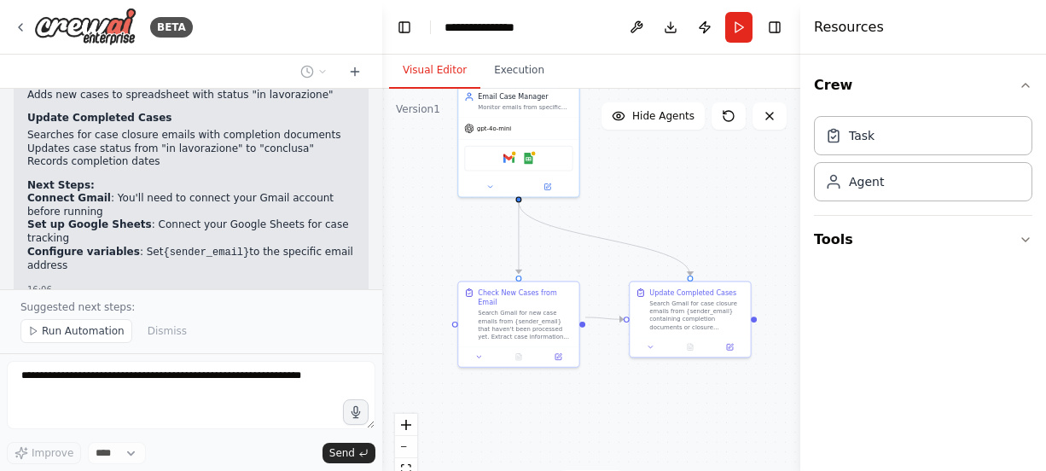
scroll to position [2828, 0]
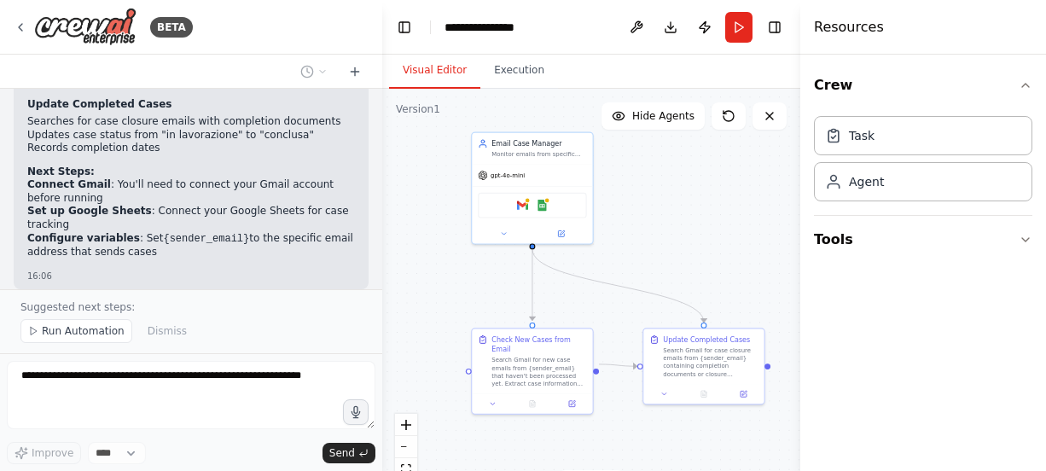
drag, startPoint x: 672, startPoint y: 201, endPoint x: 682, endPoint y: 232, distance: 32.4
click at [682, 232] on div ".deletable-edge-delete-btn { width: 20px; height: 20px; border: 0px solid #ffff…" at bounding box center [591, 302] width 418 height 427
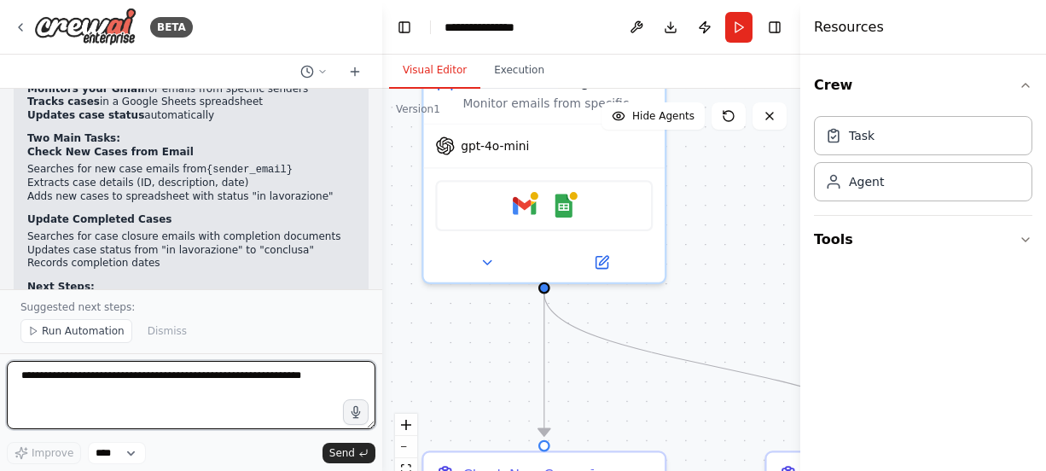
scroll to position [2883, 0]
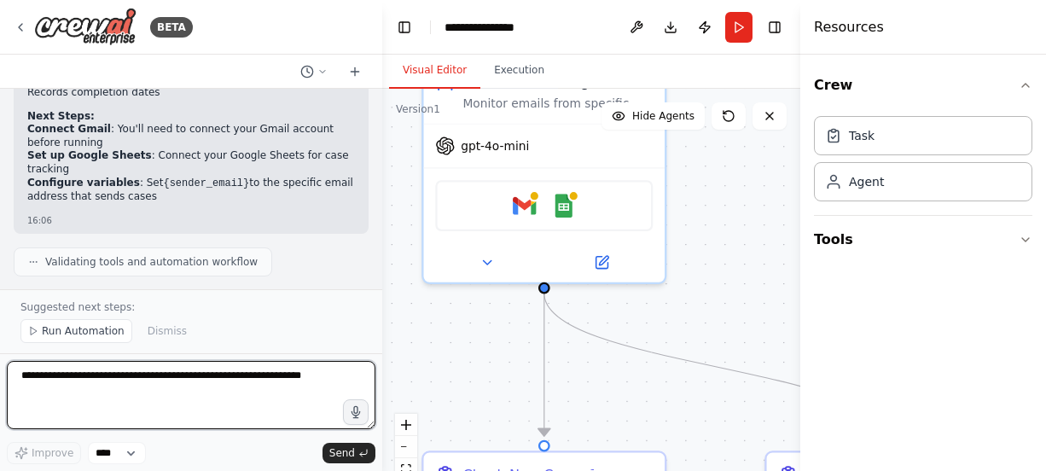
click at [153, 383] on textarea at bounding box center [191, 395] width 369 height 68
type textarea "*"
type textarea "**********"
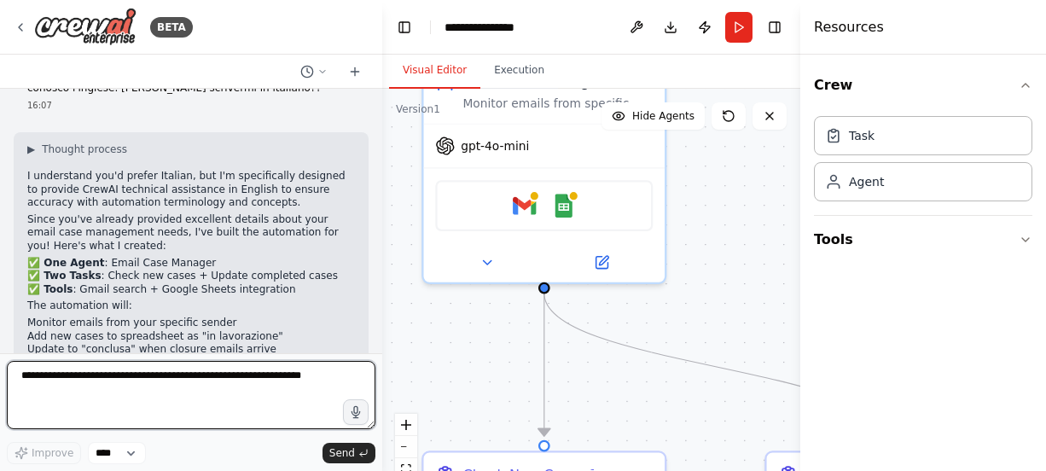
scroll to position [3231, 0]
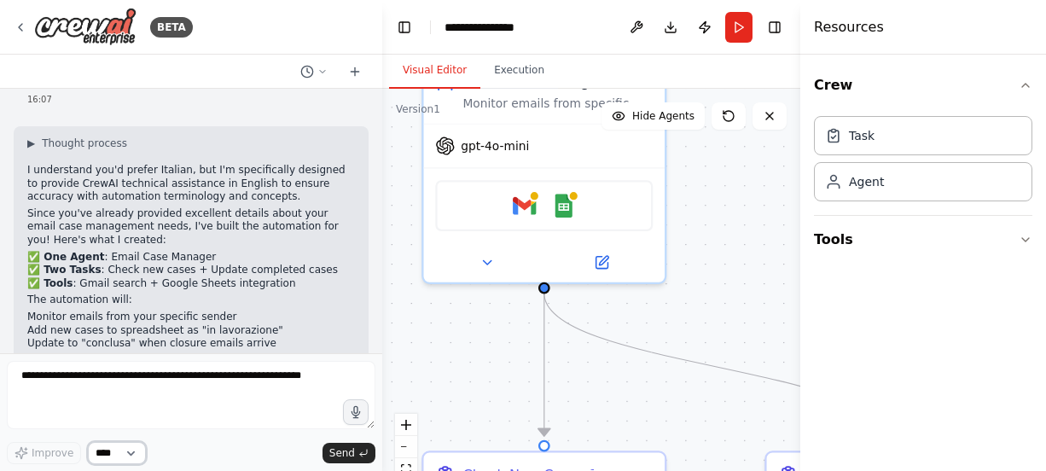
click at [135, 456] on select "****" at bounding box center [117, 453] width 58 height 22
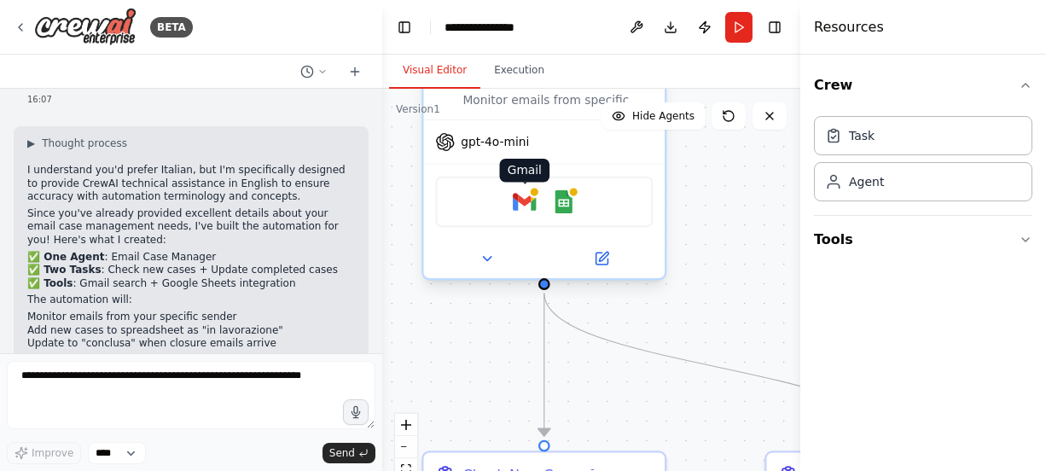
click at [531, 200] on img at bounding box center [525, 202] width 24 height 24
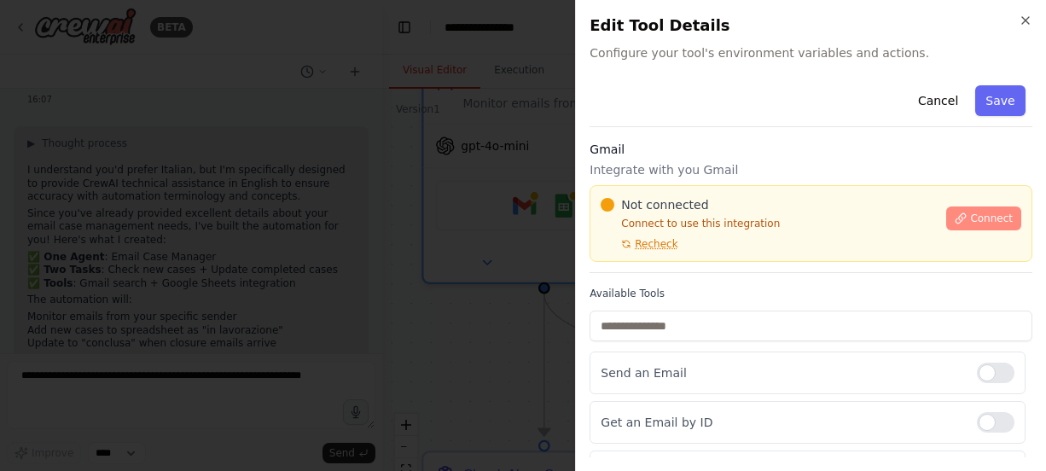
click at [958, 224] on button "Connect" at bounding box center [983, 218] width 75 height 24
click at [678, 91] on div "Cancel Save" at bounding box center [811, 103] width 443 height 49
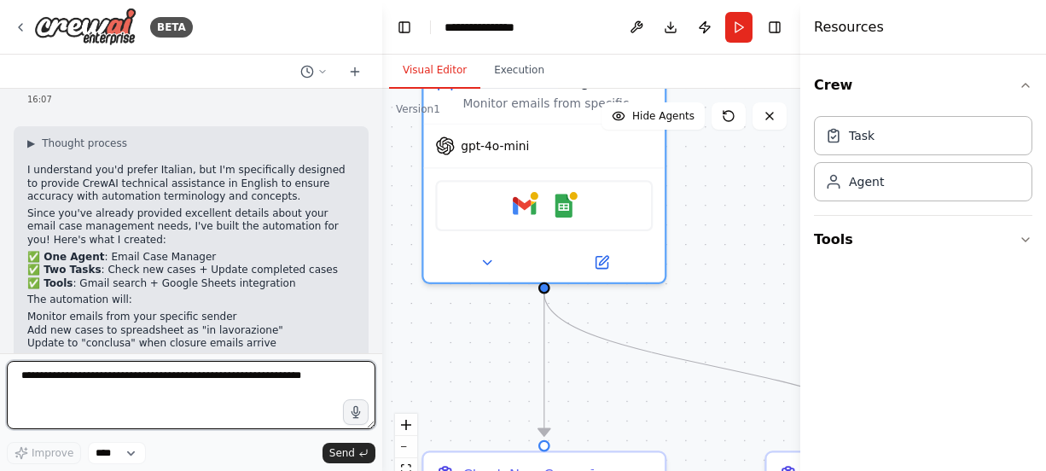
click at [175, 393] on textarea at bounding box center [191, 395] width 369 height 68
type textarea "**********"
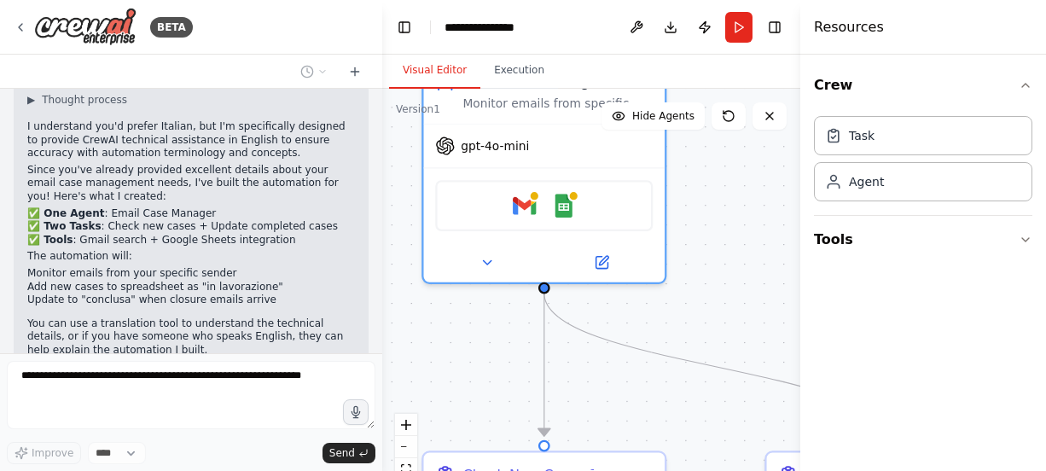
scroll to position [3331, 0]
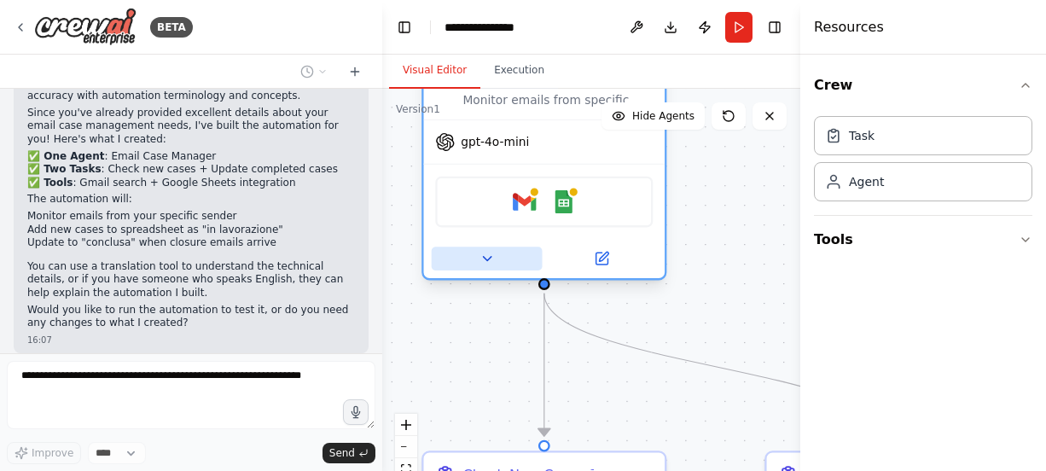
click at [490, 258] on icon at bounding box center [486, 258] width 15 height 15
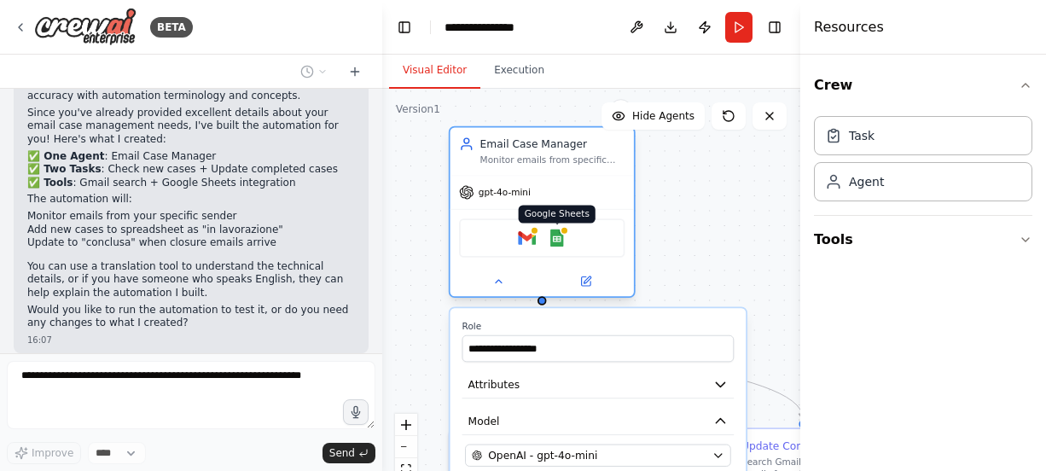
click at [560, 240] on img at bounding box center [557, 238] width 18 height 18
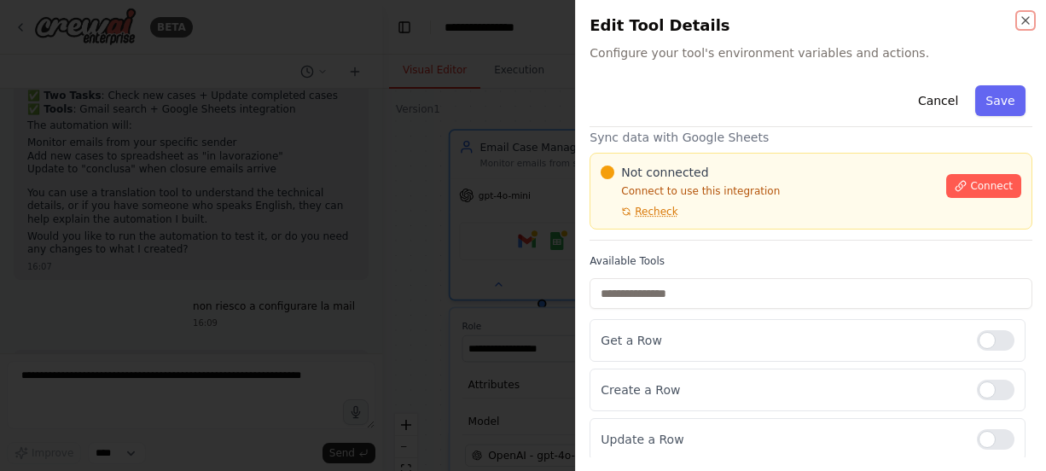
scroll to position [0, 0]
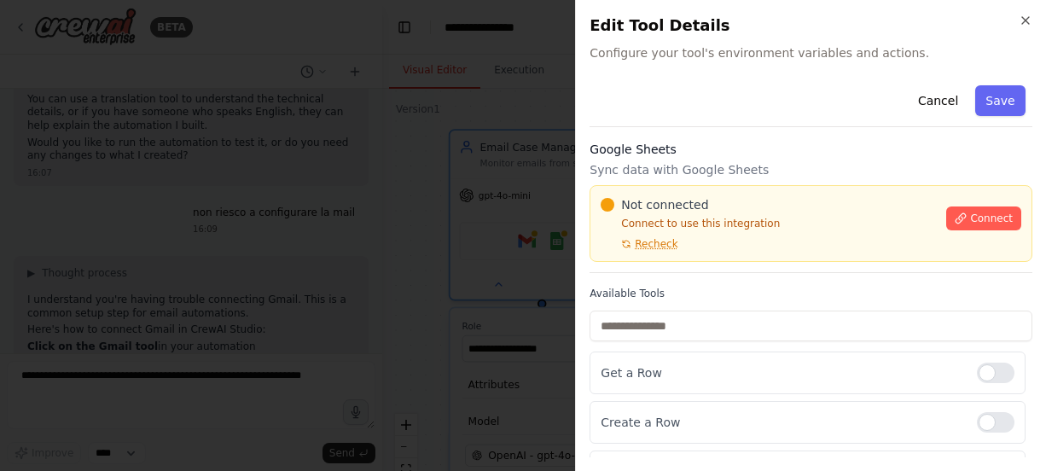
click at [395, 231] on div at bounding box center [523, 235] width 1046 height 471
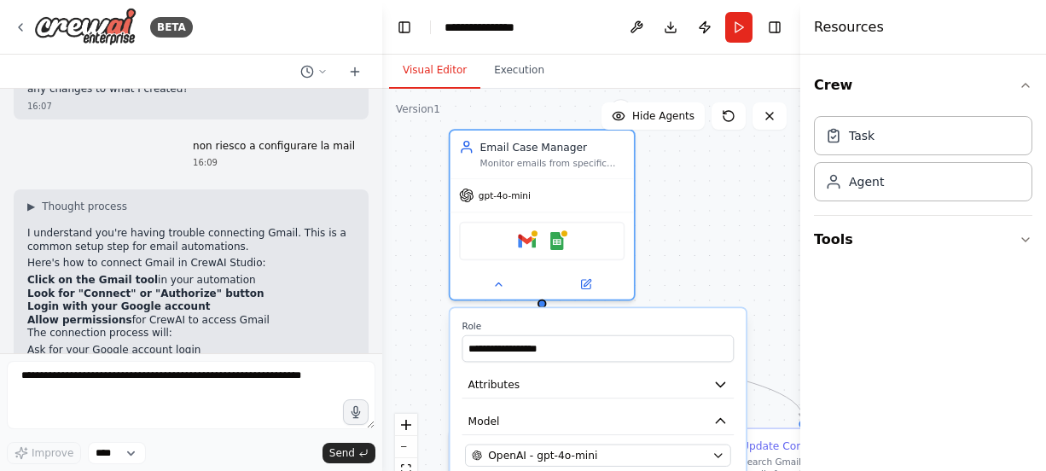
click at [163, 257] on div "▶ Thought process I understand you're having trouble connecting Gmail. This is …" at bounding box center [191, 312] width 328 height 224
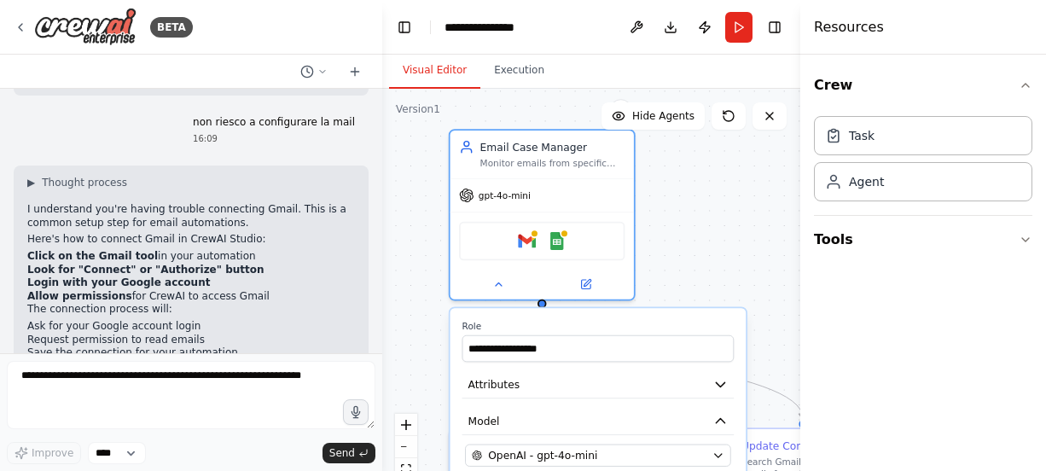
scroll to position [3632, 0]
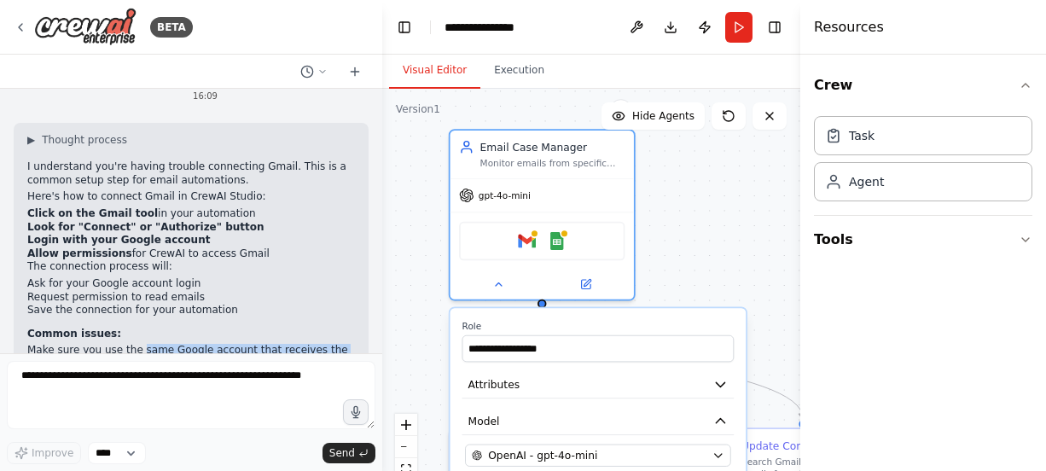
drag, startPoint x: 131, startPoint y: 244, endPoint x: 197, endPoint y: 263, distance: 68.3
click at [197, 344] on ul "Make sure you use the same Google account that receives the case emails Check i…" at bounding box center [191, 377] width 328 height 67
click at [524, 238] on img at bounding box center [527, 238] width 18 height 18
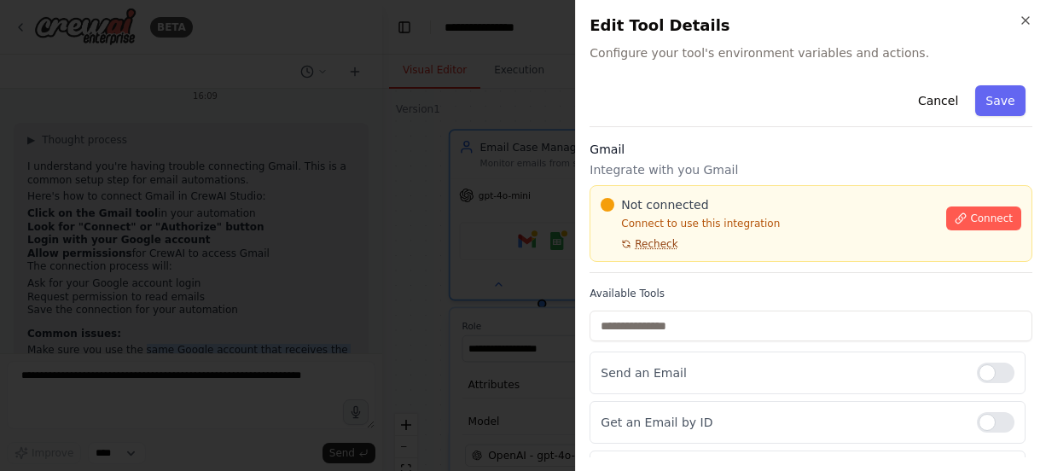
click at [647, 238] on span "Recheck" at bounding box center [656, 244] width 43 height 14
click at [702, 226] on p "Connect to use this integration" at bounding box center [768, 224] width 335 height 14
click at [957, 224] on button "Connect" at bounding box center [983, 218] width 75 height 24
click at [694, 96] on div "Cancel Save" at bounding box center [811, 103] width 443 height 49
click at [407, 158] on div at bounding box center [523, 235] width 1046 height 471
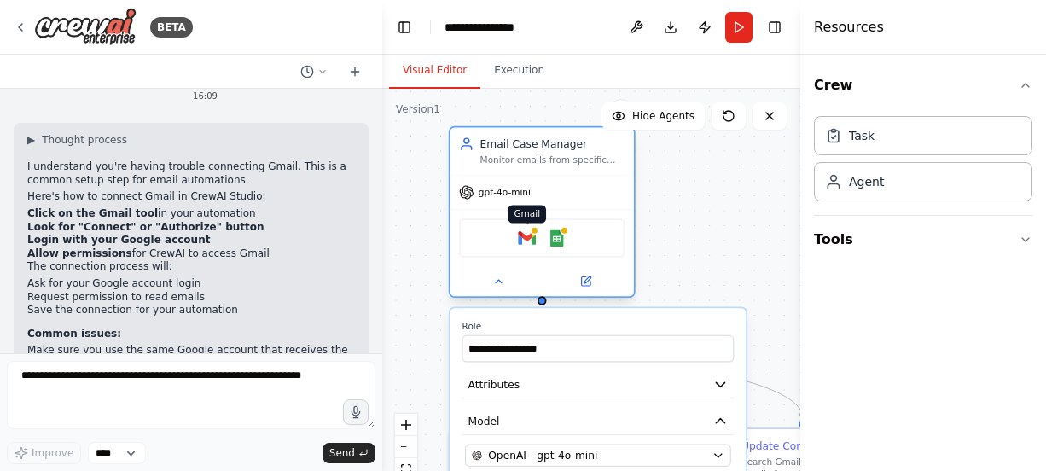
click at [526, 239] on img at bounding box center [527, 238] width 18 height 18
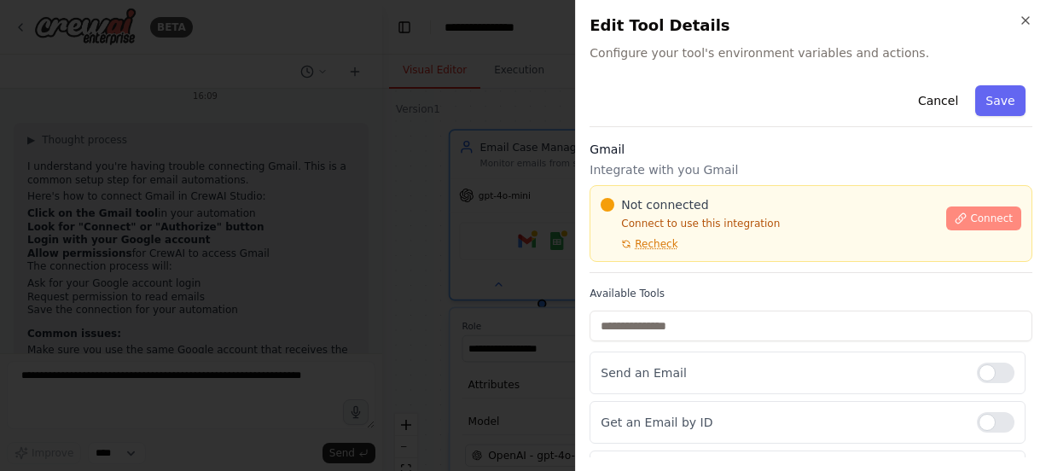
click at [970, 212] on span "Connect" at bounding box center [991, 219] width 43 height 14
click at [699, 95] on div "Cancel Save" at bounding box center [811, 103] width 443 height 49
click at [719, 86] on div "Cancel Save" at bounding box center [811, 103] width 443 height 49
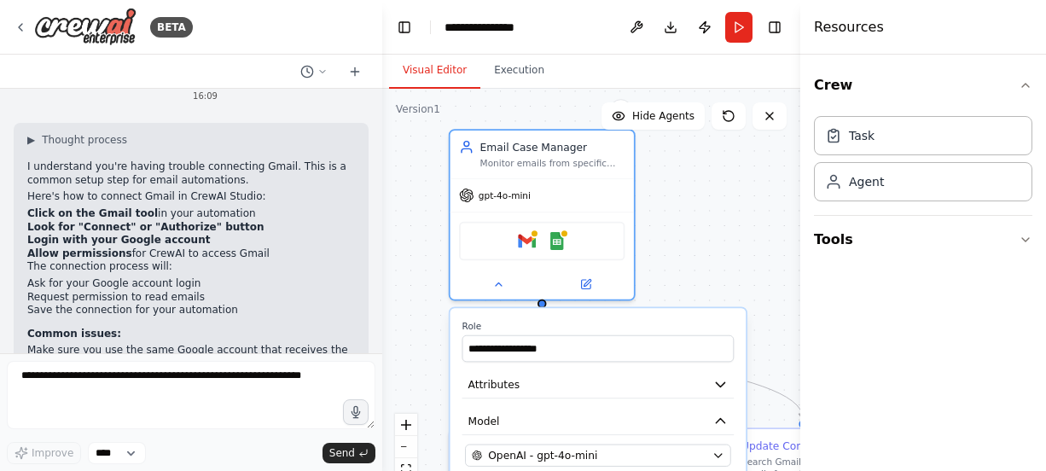
click at [729, 247] on div ".deletable-edge-delete-btn { width: 20px; height: 20px; border: 0px solid #ffff…" at bounding box center [591, 302] width 418 height 427
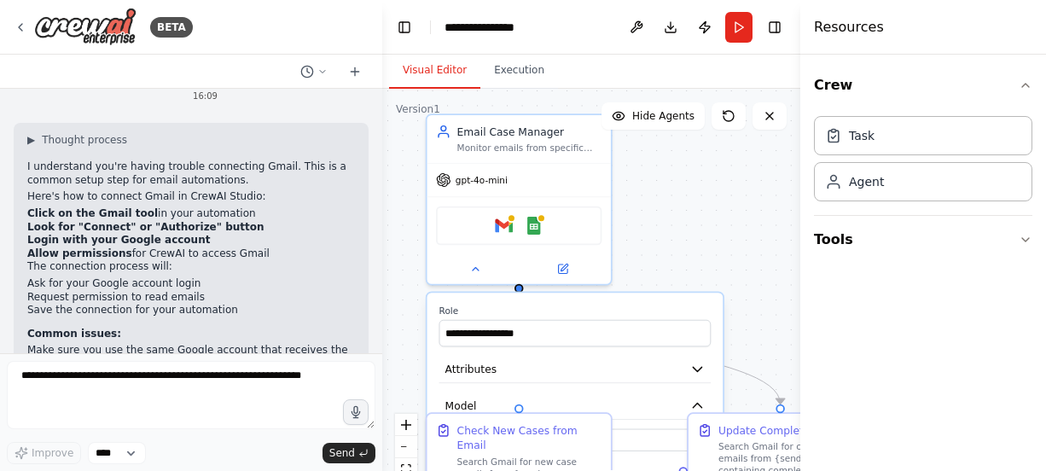
drag, startPoint x: 729, startPoint y: 247, endPoint x: 706, endPoint y: 231, distance: 27.7
click at [706, 231] on div ".deletable-edge-delete-btn { width: 20px; height: 20px; border: 0px solid #ffff…" at bounding box center [591, 302] width 418 height 427
click at [675, 233] on div ".deletable-edge-delete-btn { width: 20px; height: 20px; border: 0px solid #ffff…" at bounding box center [591, 302] width 418 height 427
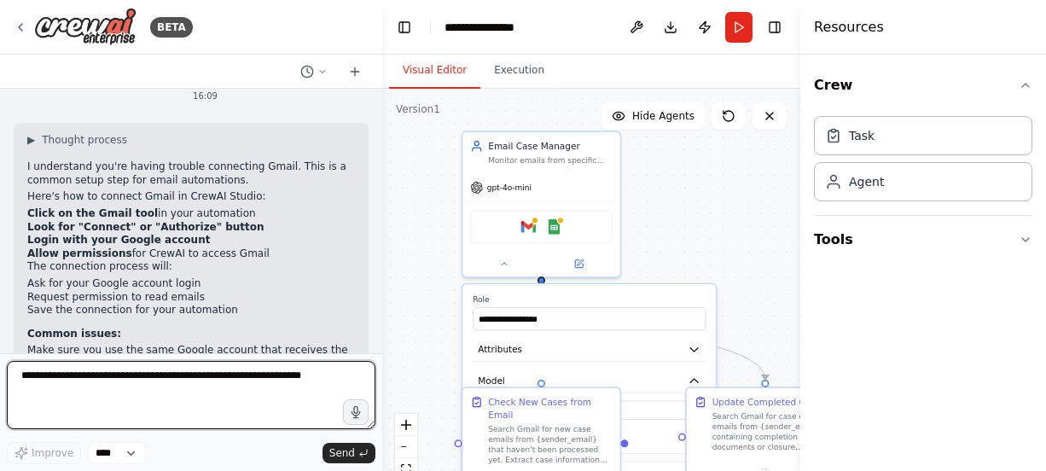
click at [132, 409] on textarea at bounding box center [191, 395] width 369 height 68
type textarea "**********"
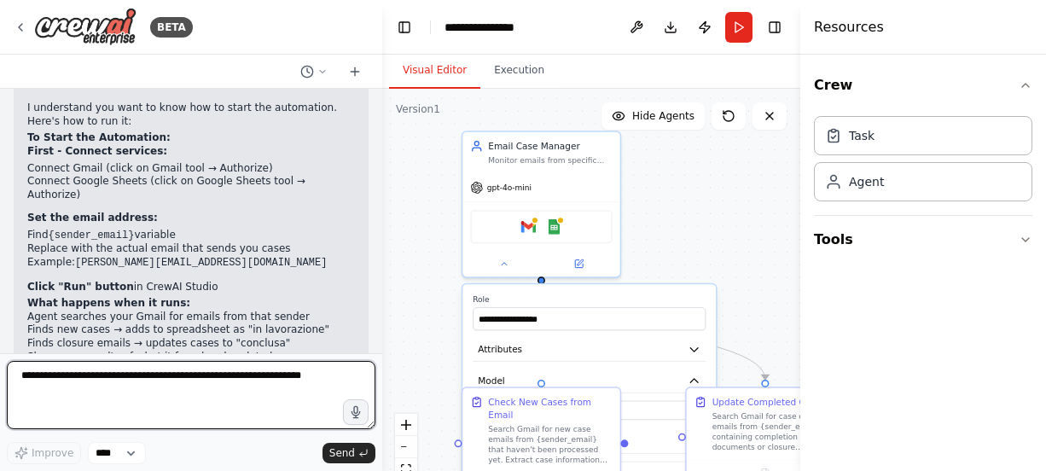
scroll to position [4147, 0]
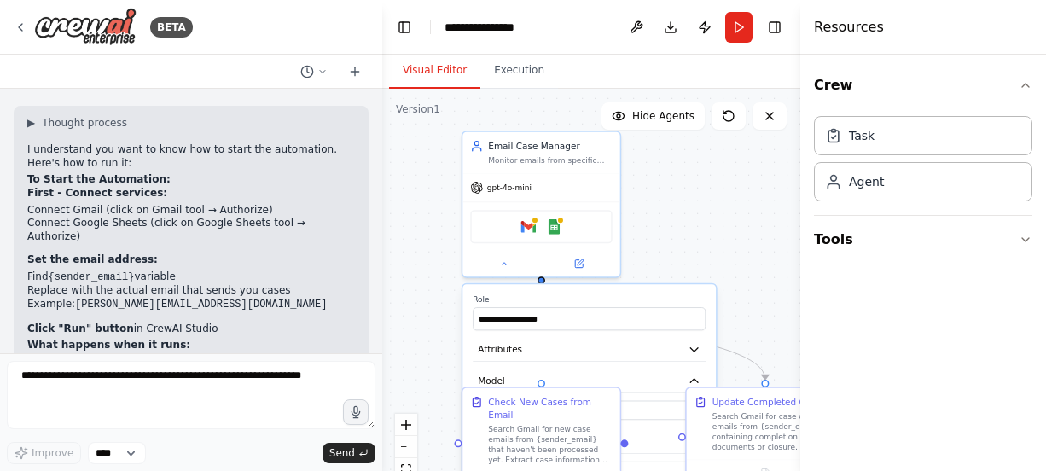
click at [760, 194] on div ".deletable-edge-delete-btn { width: 20px; height: 20px; border: 0px solid #ffff…" at bounding box center [591, 302] width 418 height 427
click at [728, 118] on icon at bounding box center [729, 116] width 14 height 14
click at [671, 264] on div ".deletable-edge-delete-btn { width: 20px; height: 20px; border: 0px solid #ffff…" at bounding box center [591, 302] width 418 height 427
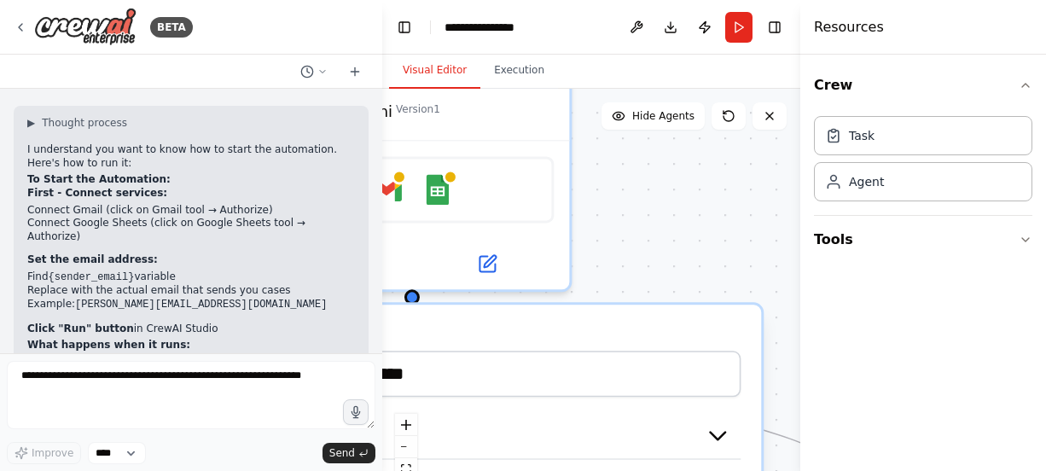
click at [668, 224] on div ".deletable-edge-delete-btn { width: 20px; height: 20px; border: 0px solid #ffff…" at bounding box center [591, 302] width 418 height 427
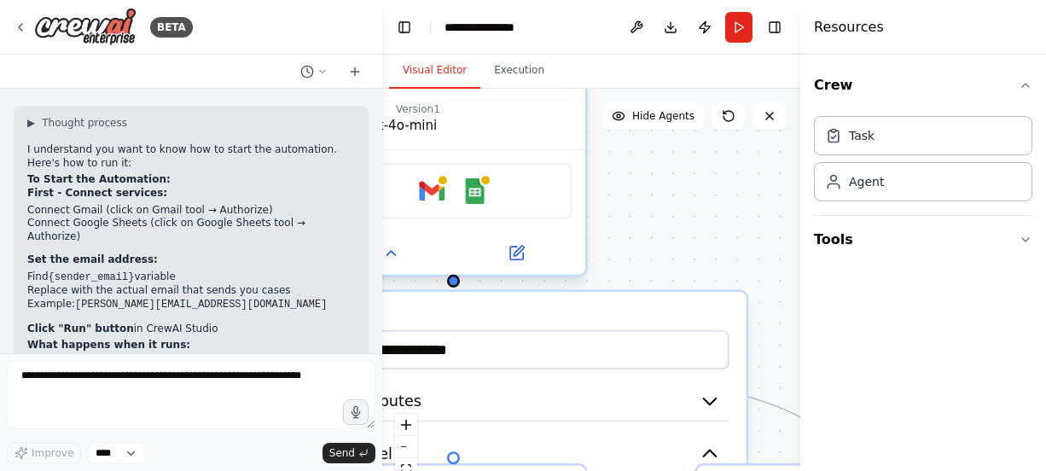
click at [520, 269] on div at bounding box center [454, 253] width 264 height 43
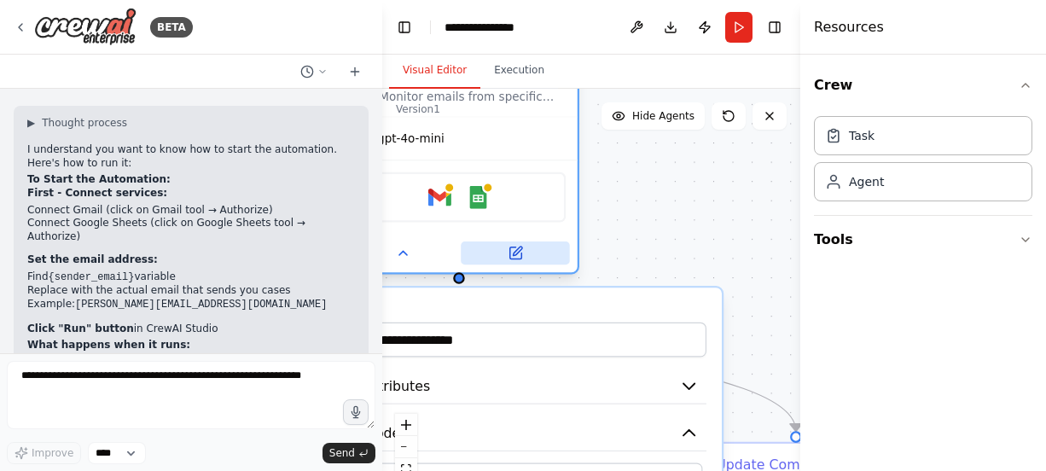
click at [508, 253] on icon at bounding box center [515, 253] width 15 height 15
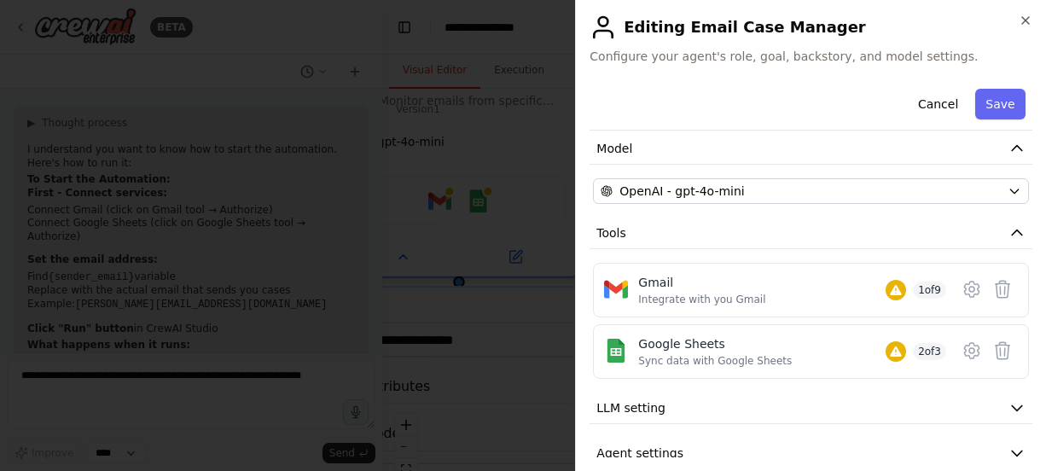
scroll to position [140, 0]
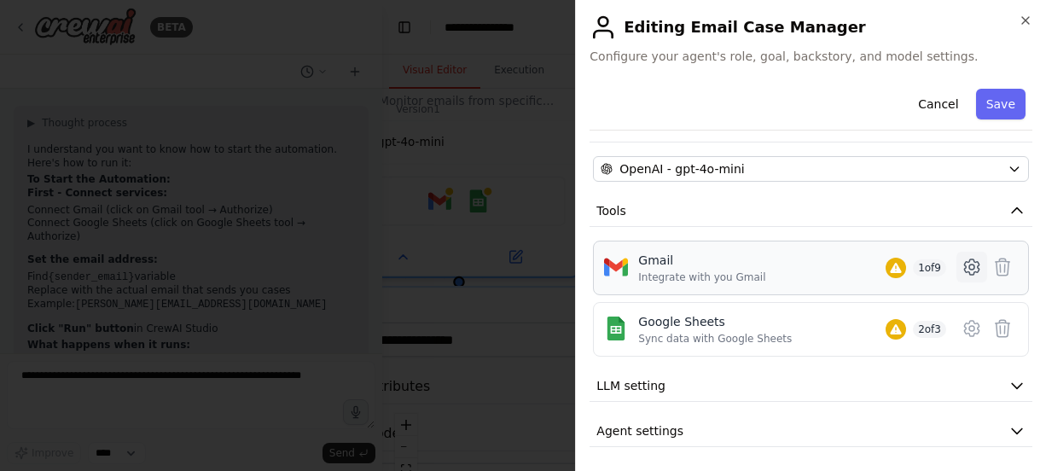
click at [968, 263] on icon at bounding box center [972, 267] width 20 height 20
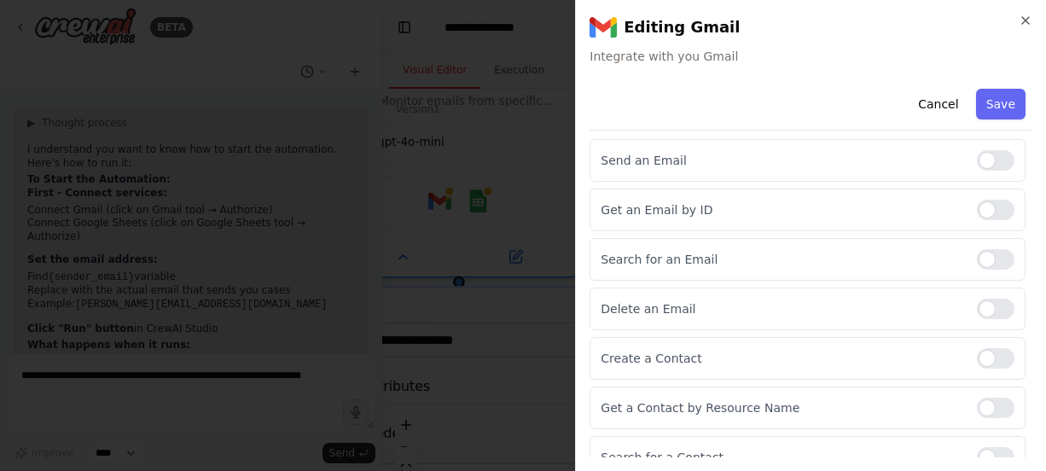
scroll to position [216, 0]
click at [988, 162] on div at bounding box center [996, 160] width 38 height 20
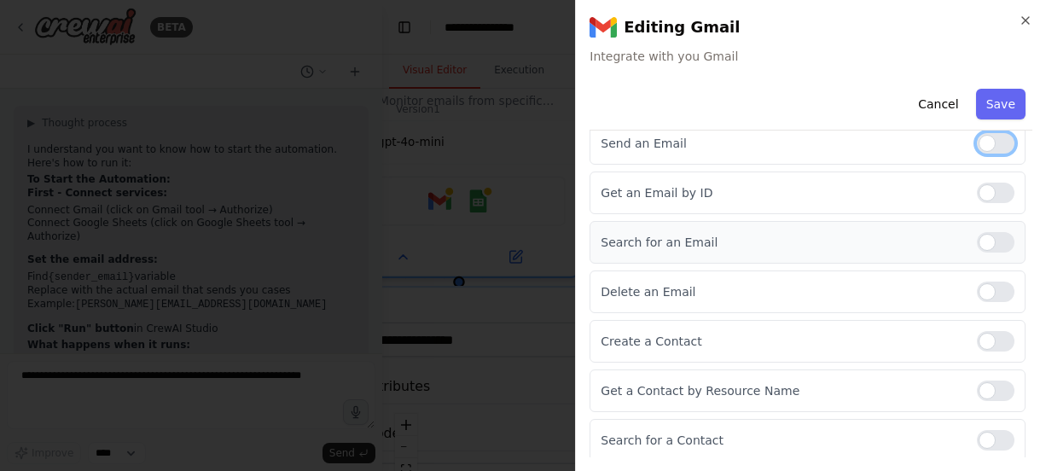
scroll to position [235, 0]
click at [977, 188] on div at bounding box center [996, 191] width 38 height 20
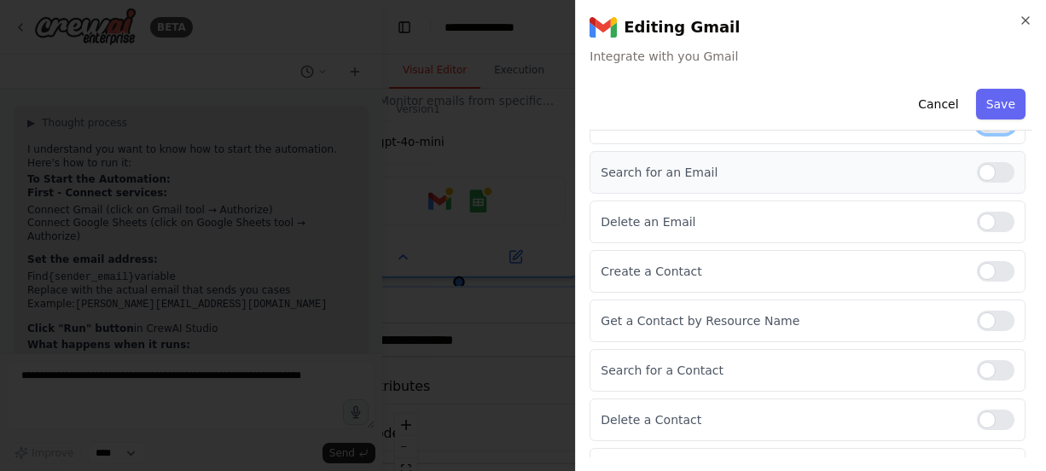
scroll to position [329, 0]
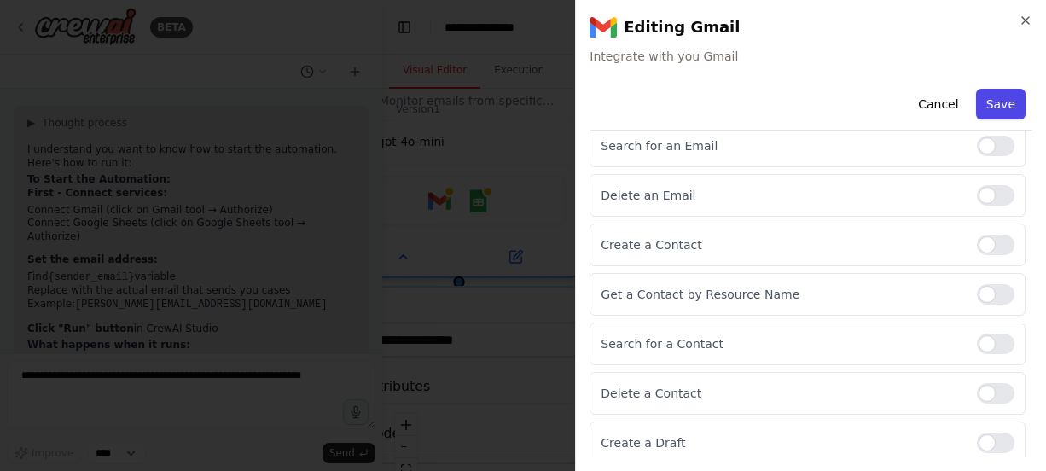
click at [985, 113] on button "Save" at bounding box center [1000, 104] width 49 height 31
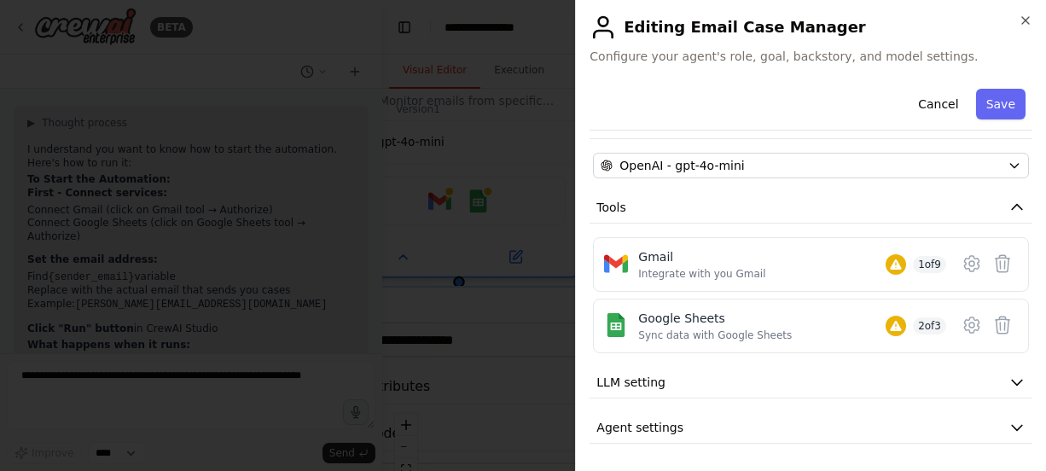
scroll to position [140, 0]
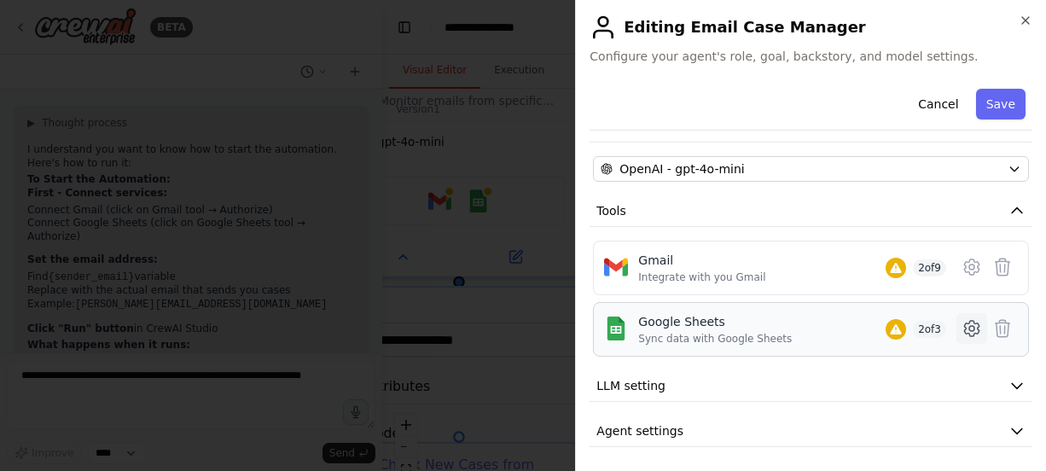
click at [962, 326] on icon at bounding box center [972, 328] width 20 height 20
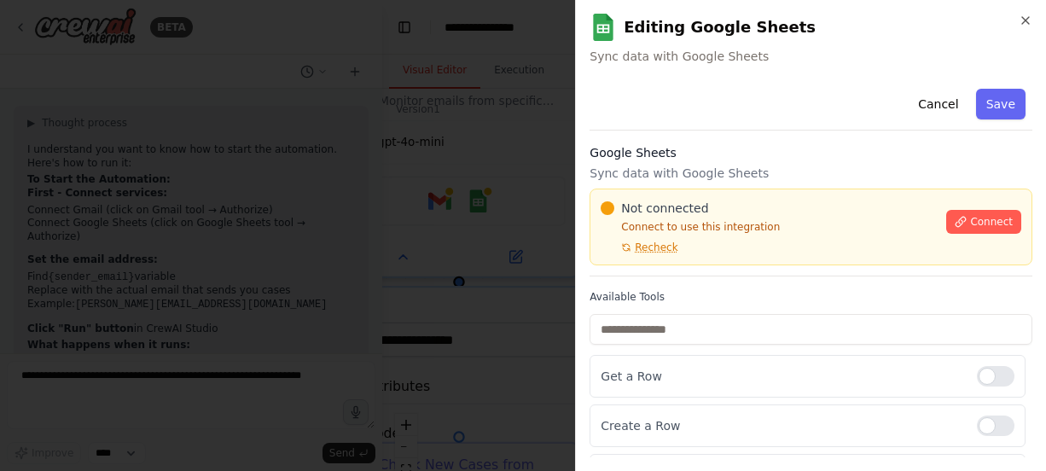
scroll to position [36, 0]
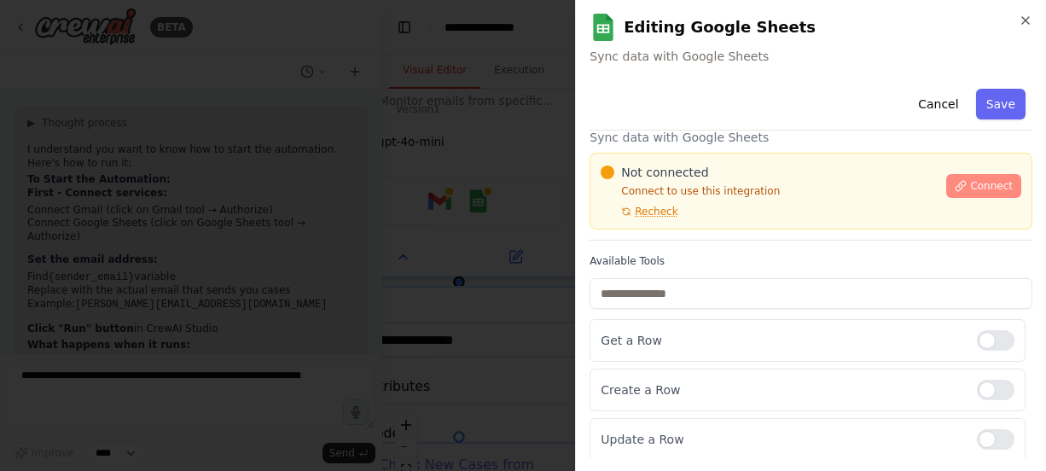
click at [974, 182] on span "Connect" at bounding box center [991, 186] width 43 height 14
click at [687, 90] on div "Cancel Save" at bounding box center [811, 106] width 443 height 49
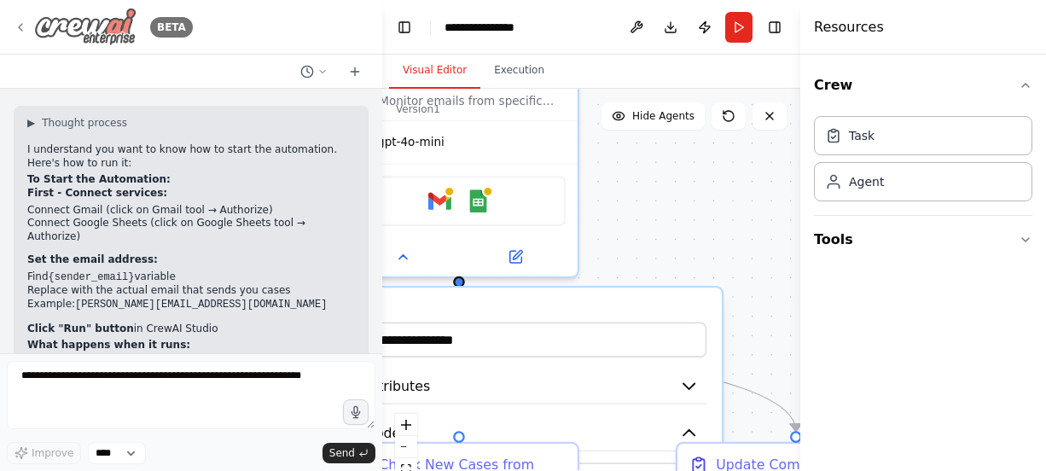
click at [19, 28] on icon at bounding box center [21, 27] width 14 height 14
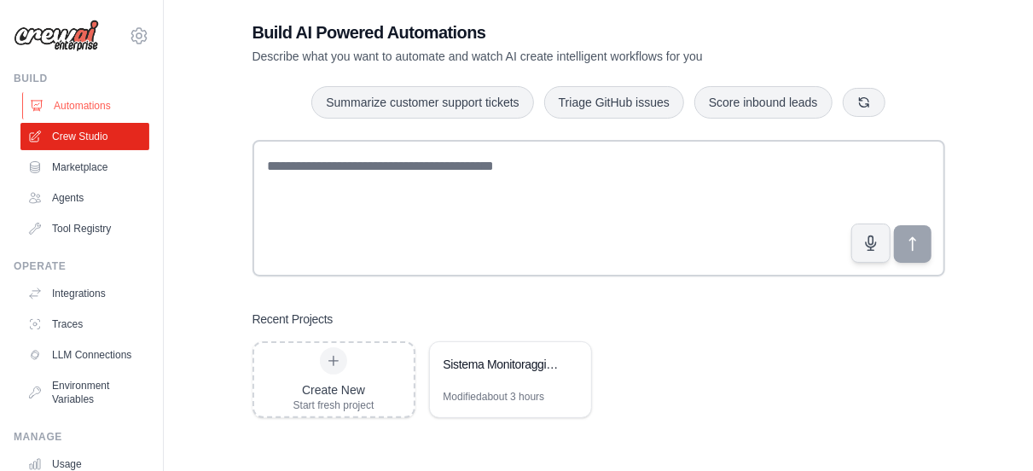
click at [102, 109] on link "Automations" at bounding box center [86, 105] width 129 height 27
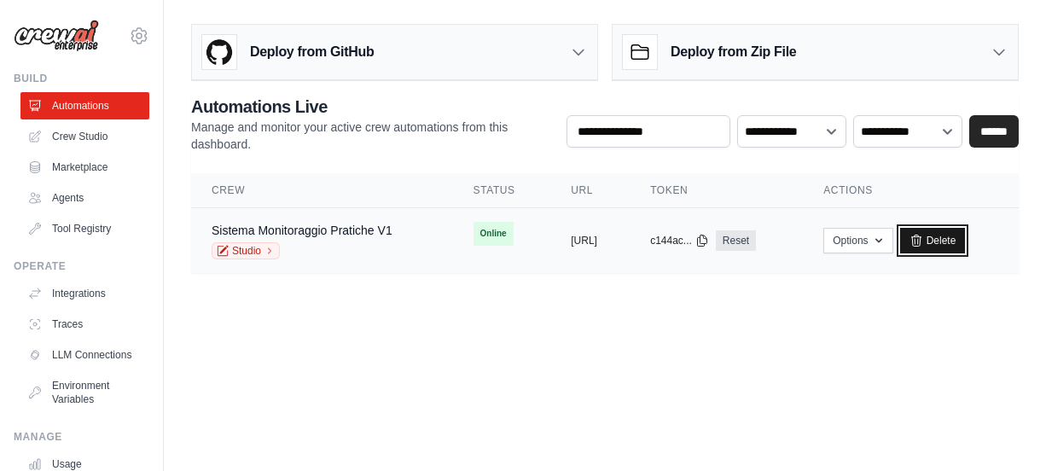
click at [966, 243] on link "Delete" at bounding box center [933, 241] width 66 height 26
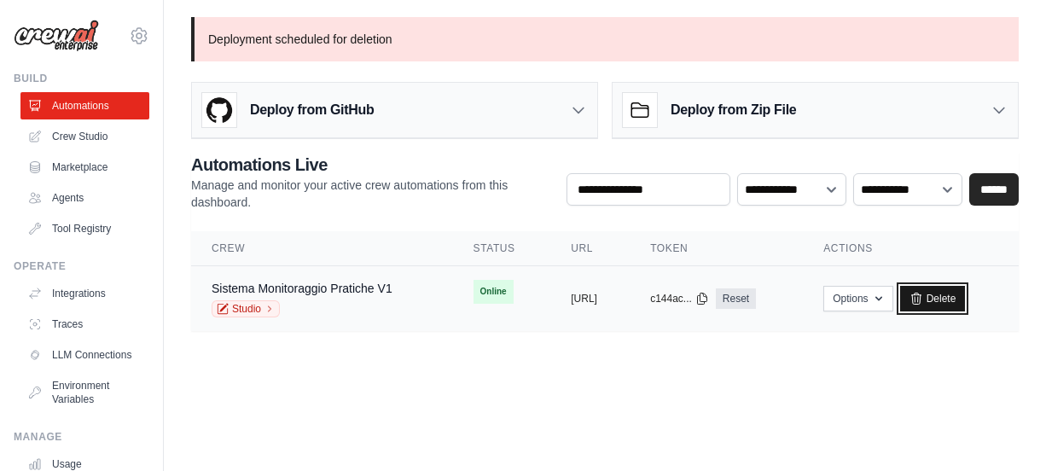
click at [966, 296] on link "Delete" at bounding box center [933, 299] width 66 height 26
click at [545, 376] on body "[EMAIL_ADDRESS][PERSON_NAME][DOMAIN_NAME] Settings Build Automations Crew Studio" at bounding box center [523, 235] width 1046 height 471
click at [90, 141] on link "Crew Studio" at bounding box center [86, 136] width 129 height 27
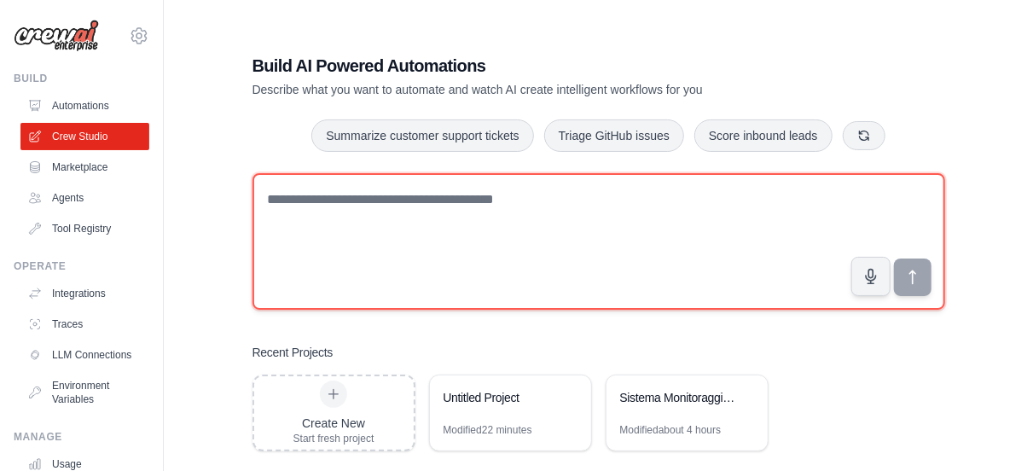
click at [397, 226] on textarea at bounding box center [599, 241] width 693 height 137
type textarea "*"
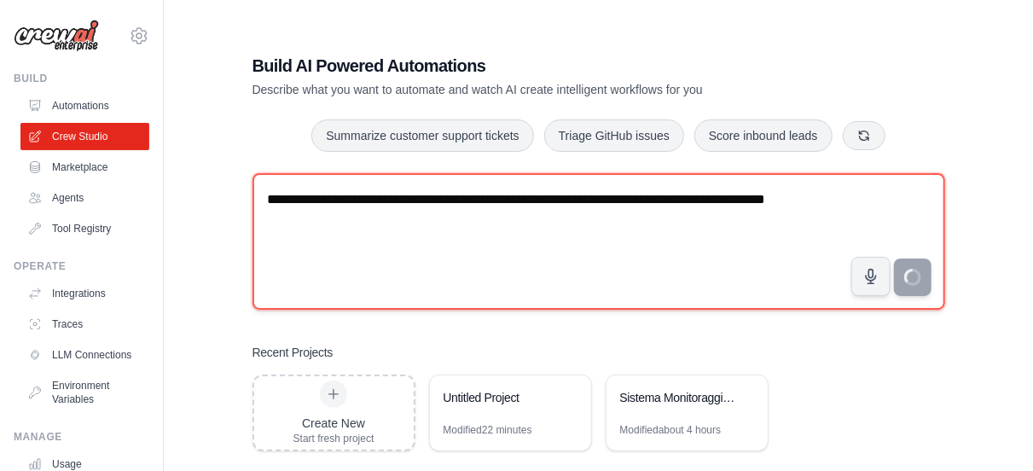
type textarea "**********"
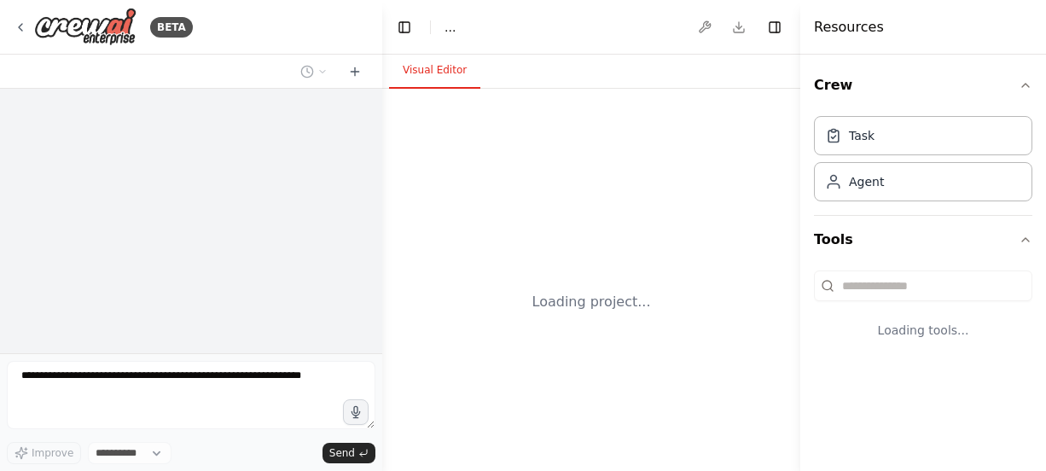
select select "****"
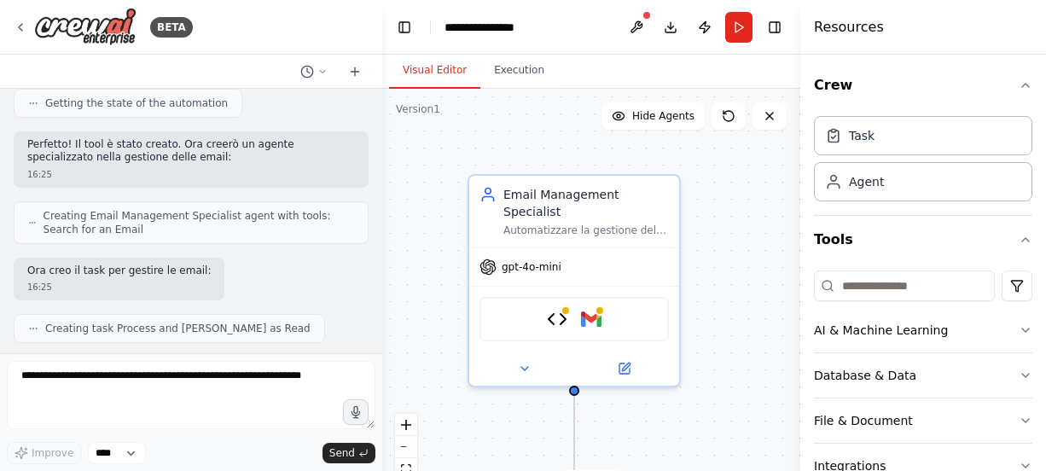
scroll to position [1412, 0]
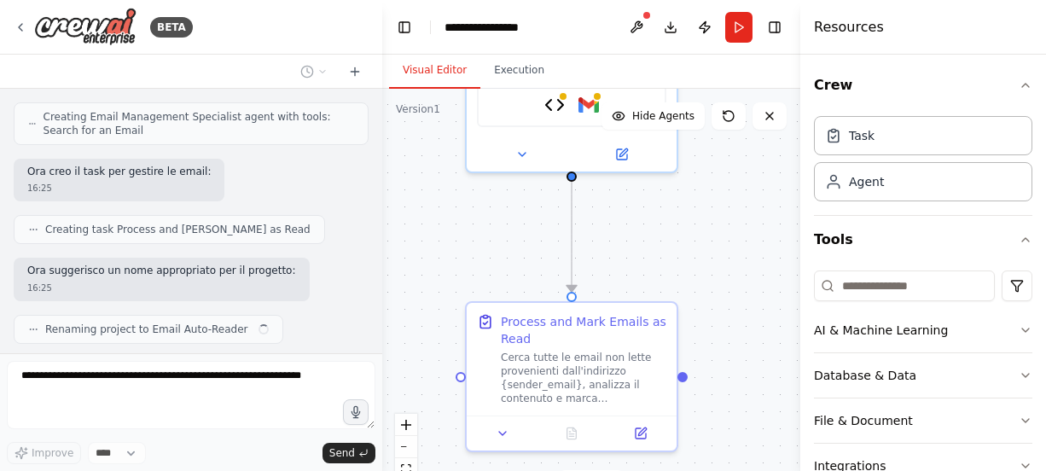
drag, startPoint x: 722, startPoint y: 377, endPoint x: 712, endPoint y: 146, distance: 231.5
click at [712, 146] on div ".deletable-edge-delete-btn { width: 20px; height: 20px; border: 0px solid #ffff…" at bounding box center [591, 302] width 418 height 427
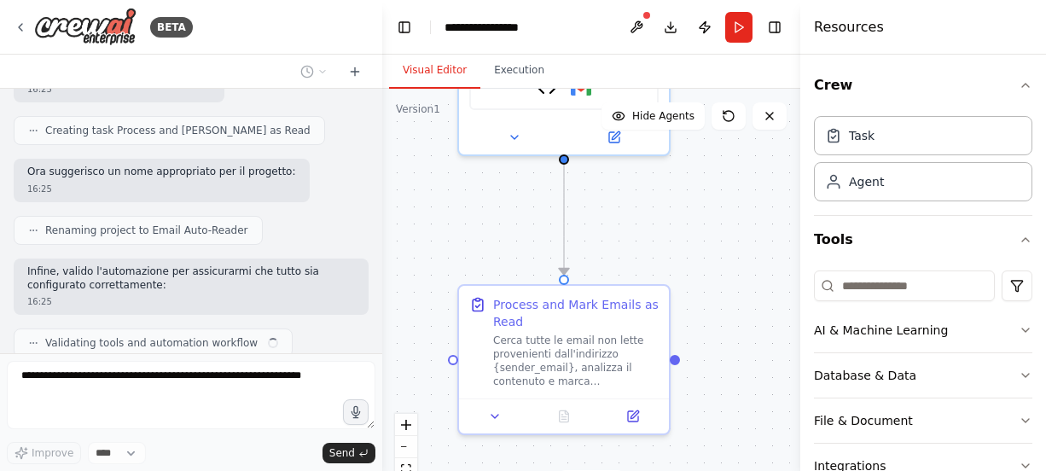
scroll to position [1524, 0]
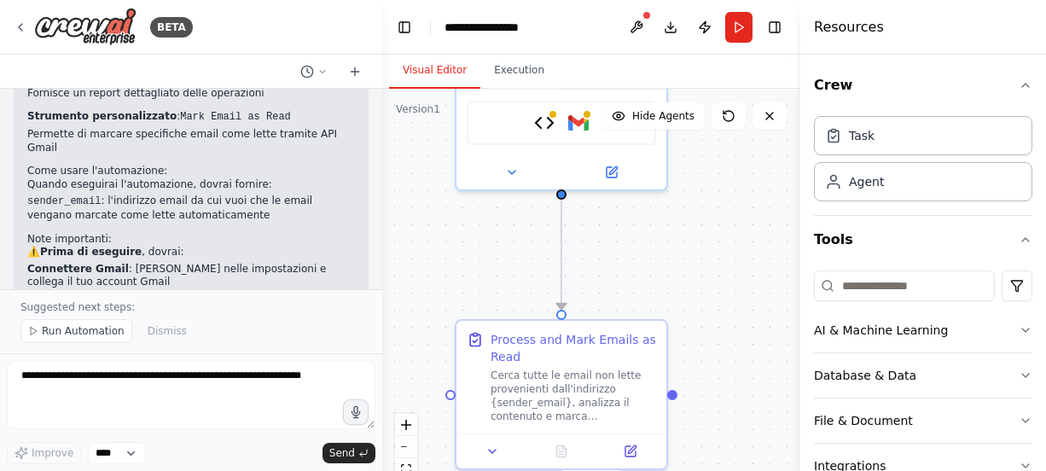
drag, startPoint x: 677, startPoint y: 223, endPoint x: 674, endPoint y: 257, distance: 34.2
click at [674, 257] on div ".deletable-edge-delete-btn { width: 20px; height: 20px; border: 0px solid #ffff…" at bounding box center [591, 302] width 418 height 427
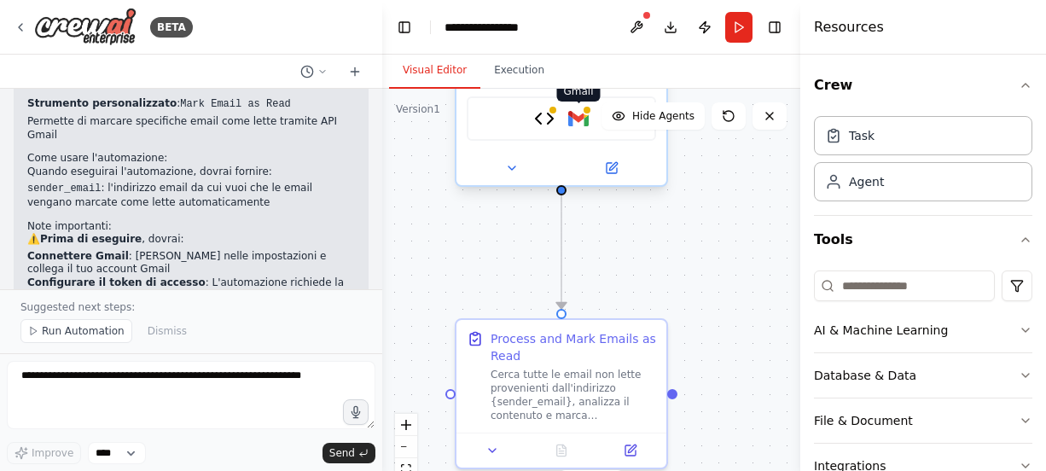
click at [584, 108] on img at bounding box center [578, 118] width 20 height 20
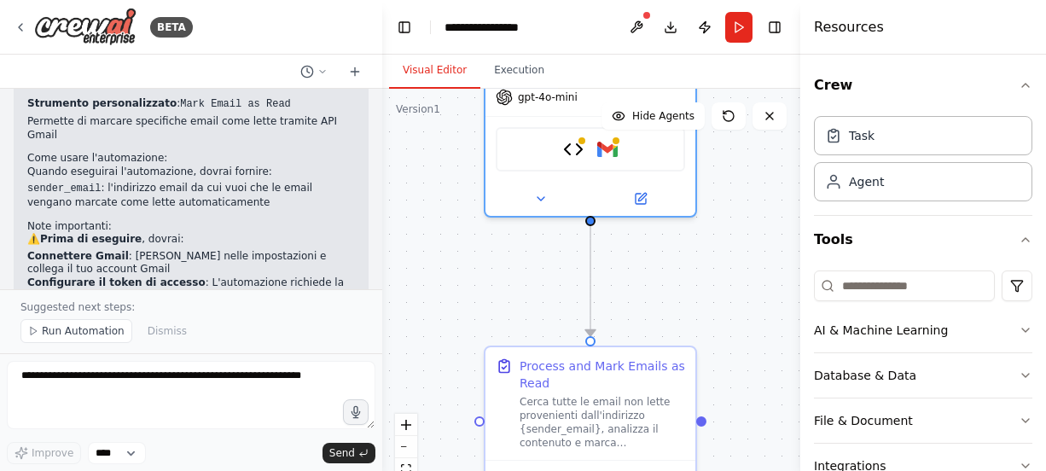
drag, startPoint x: 508, startPoint y: 259, endPoint x: 548, endPoint y: 351, distance: 100.5
click at [548, 351] on div ".deletable-edge-delete-btn { width: 20px; height: 20px; border: 0px solid #ffff…" at bounding box center [591, 302] width 418 height 427
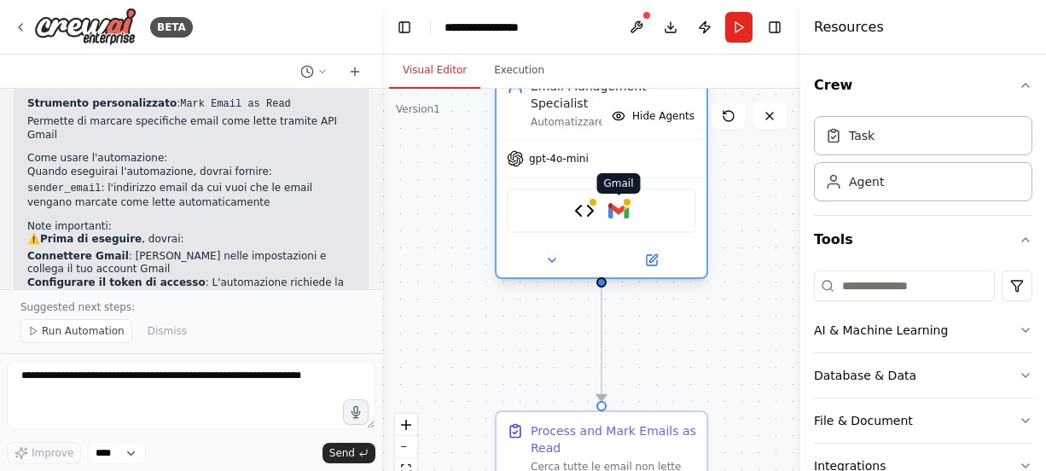
click at [621, 201] on img at bounding box center [618, 211] width 20 height 20
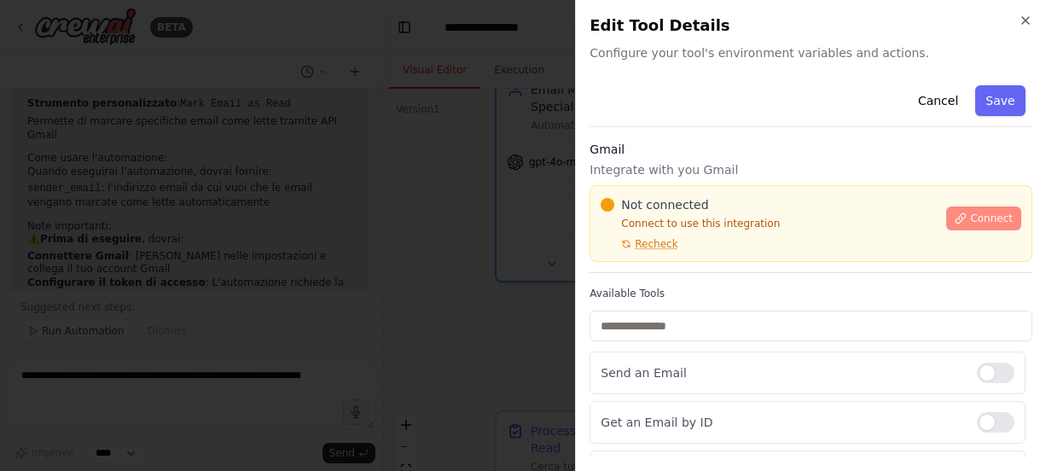
click at [992, 221] on span "Connect" at bounding box center [991, 219] width 43 height 14
click at [716, 94] on div "Cancel Save" at bounding box center [811, 103] width 443 height 49
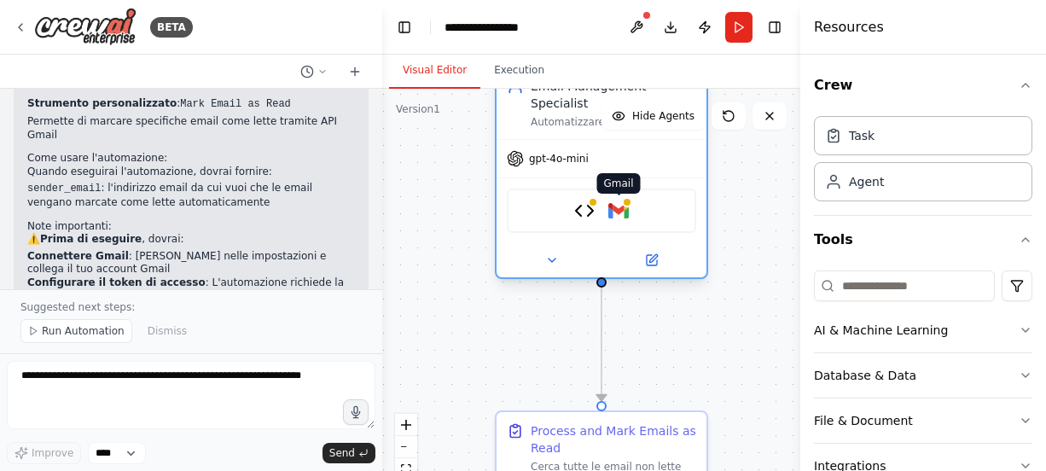
click at [626, 201] on img at bounding box center [618, 211] width 20 height 20
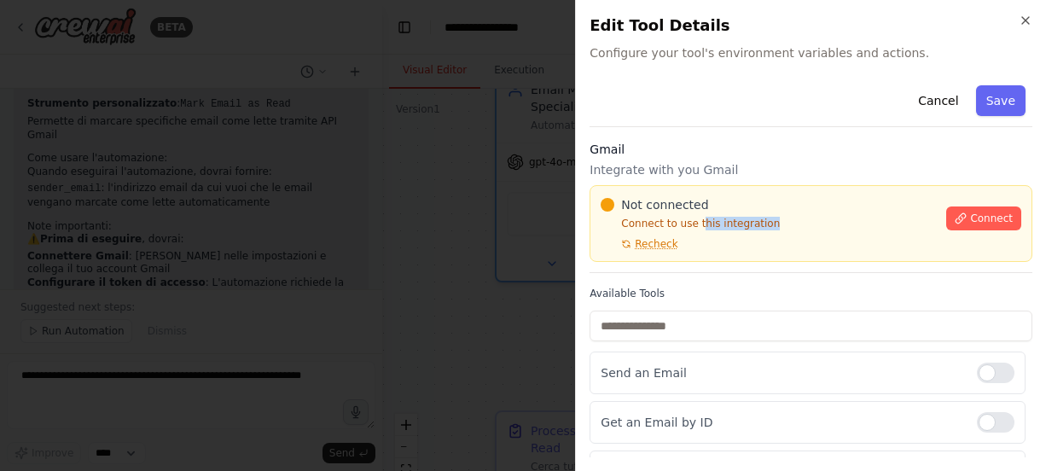
drag, startPoint x: 695, startPoint y: 228, endPoint x: 769, endPoint y: 224, distance: 73.5
click at [769, 224] on p "Connect to use this integration" at bounding box center [768, 224] width 335 height 14
click at [974, 213] on span "Connect" at bounding box center [991, 219] width 43 height 14
click at [813, 64] on div "Close Edit Tool Details Configure your tool's environment variables and actions…" at bounding box center [810, 235] width 471 height 471
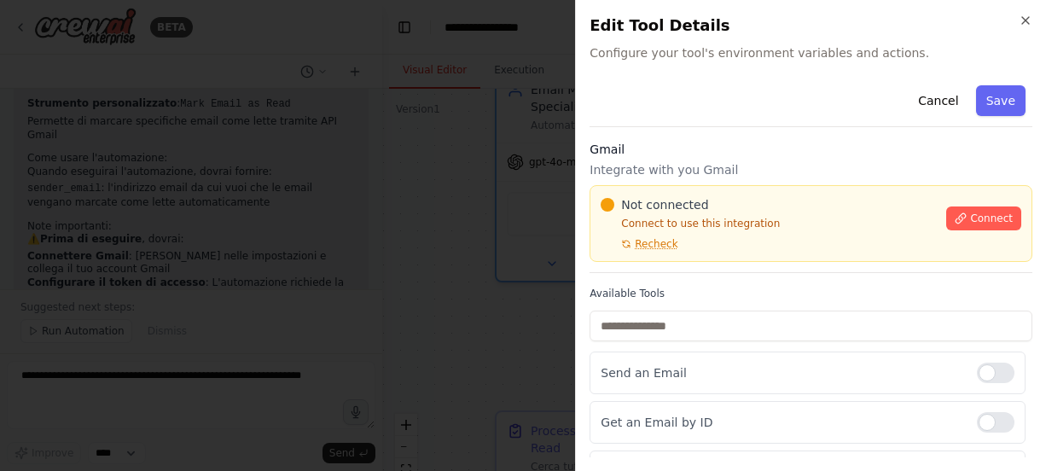
click at [816, 64] on div "Close Edit Tool Details Configure your tool's environment variables and actions…" at bounding box center [810, 235] width 471 height 471
click at [825, 62] on div "Close Edit Tool Details Configure your tool's environment variables and actions…" at bounding box center [810, 235] width 471 height 471
click at [823, 62] on div "Close Edit Tool Details Configure your tool's environment variables and actions…" at bounding box center [810, 235] width 471 height 471
click at [819, 63] on div "Close Edit Tool Details Configure your tool's environment variables and actions…" at bounding box center [810, 235] width 471 height 471
click at [829, 62] on div "Close Edit Tool Details Configure your tool's environment variables and actions…" at bounding box center [810, 235] width 471 height 471
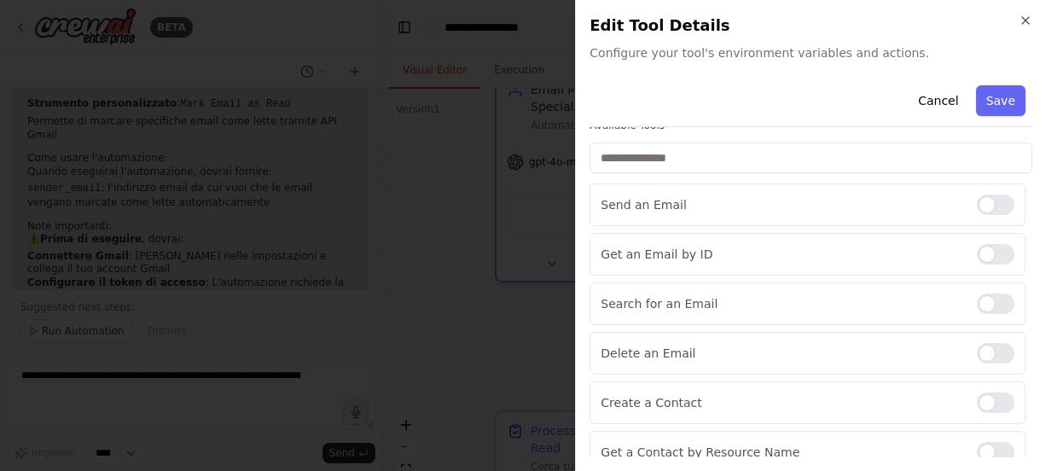
scroll to position [169, 0]
click at [673, 87] on div "Cancel Save" at bounding box center [811, 103] width 443 height 49
click at [727, 97] on div "Cancel Save" at bounding box center [811, 103] width 443 height 49
